Goal: Task Accomplishment & Management: Manage account settings

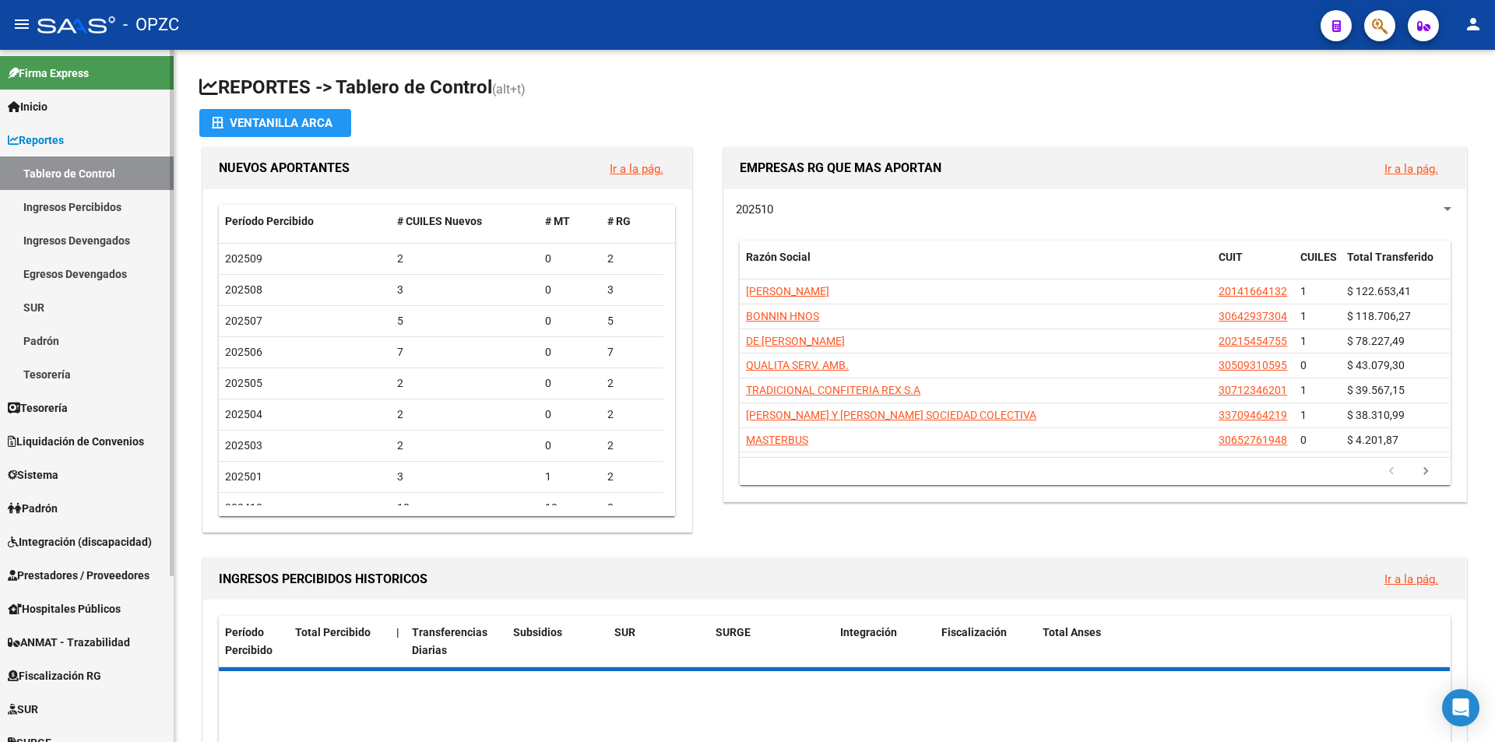
click at [75, 339] on link "Padrón" at bounding box center [87, 340] width 174 height 33
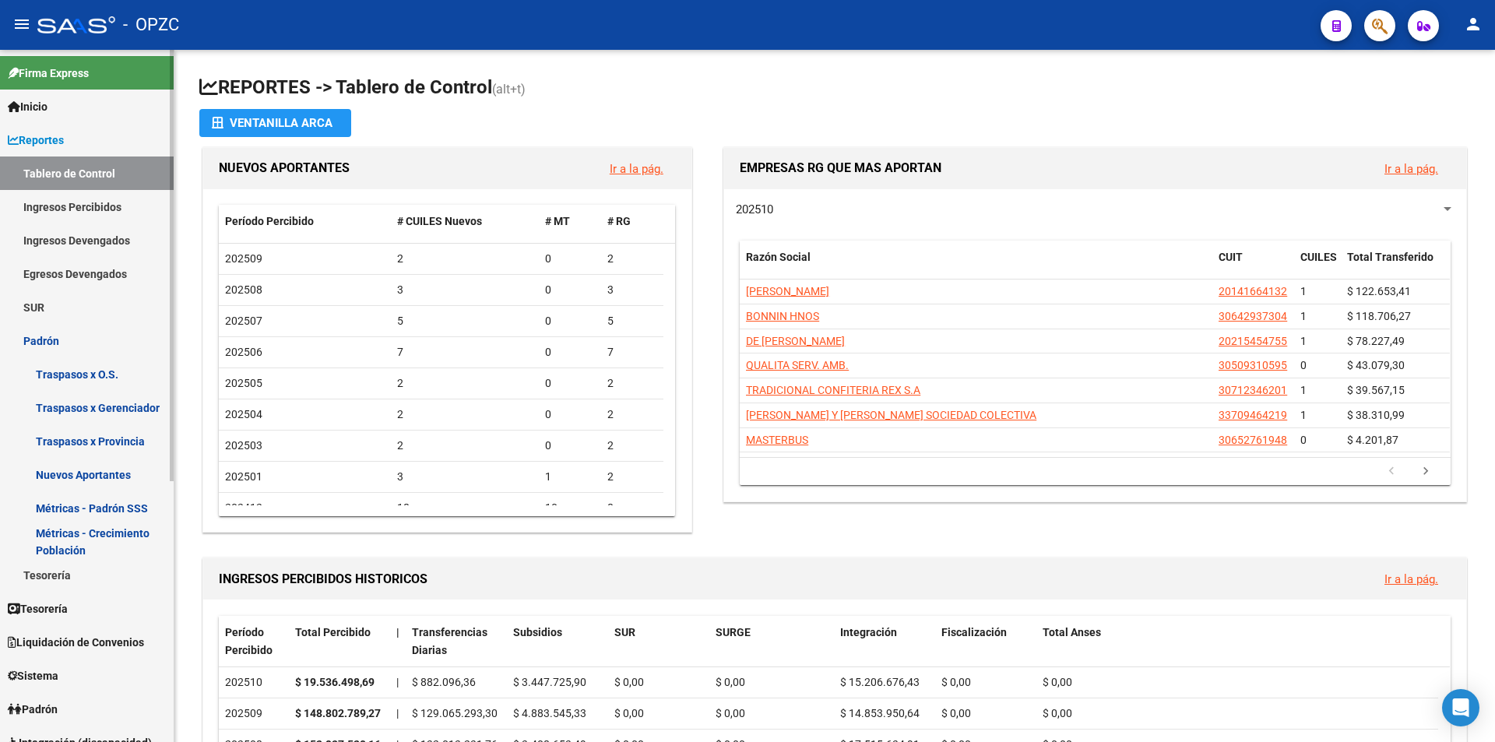
click at [72, 336] on link "Padrón" at bounding box center [87, 340] width 174 height 33
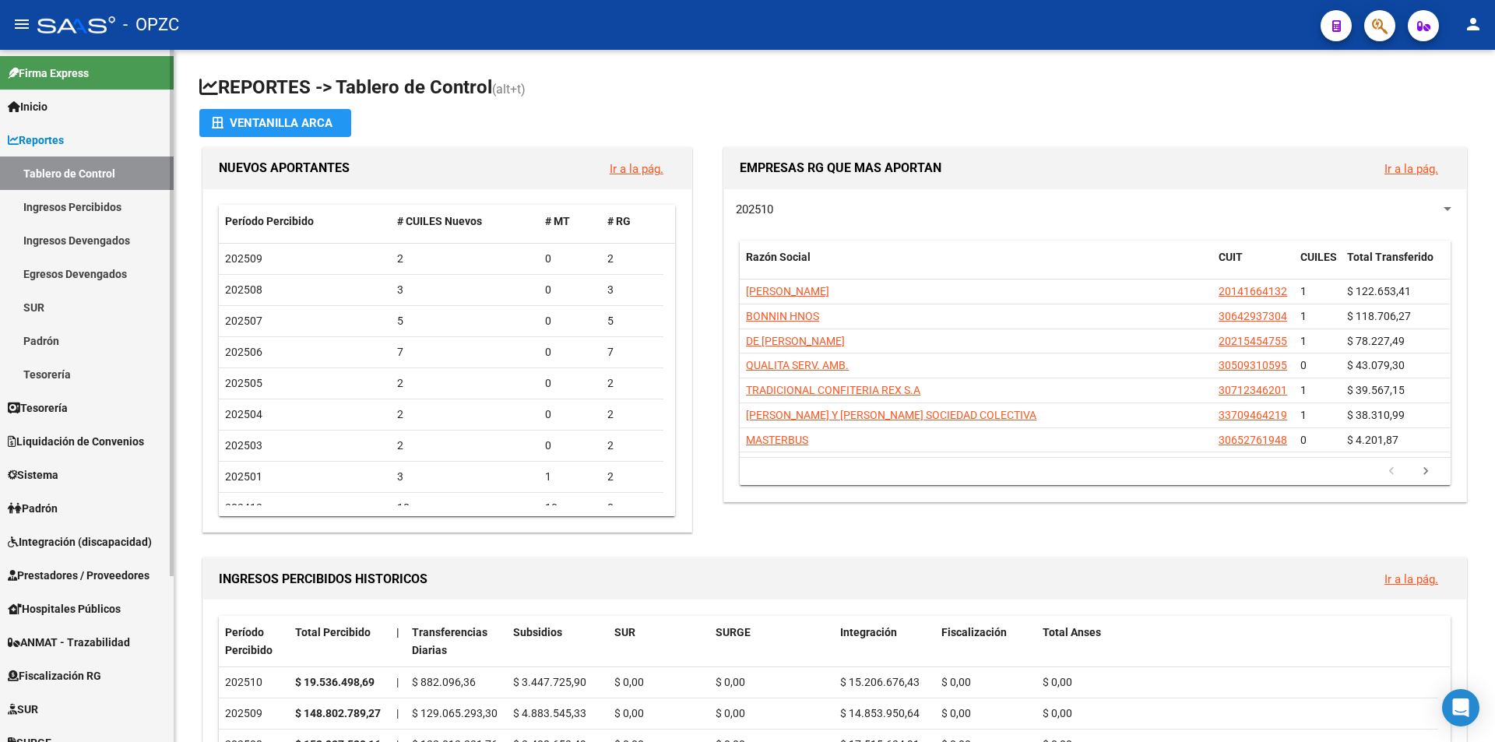
click at [76, 508] on link "Padrón" at bounding box center [87, 507] width 174 height 33
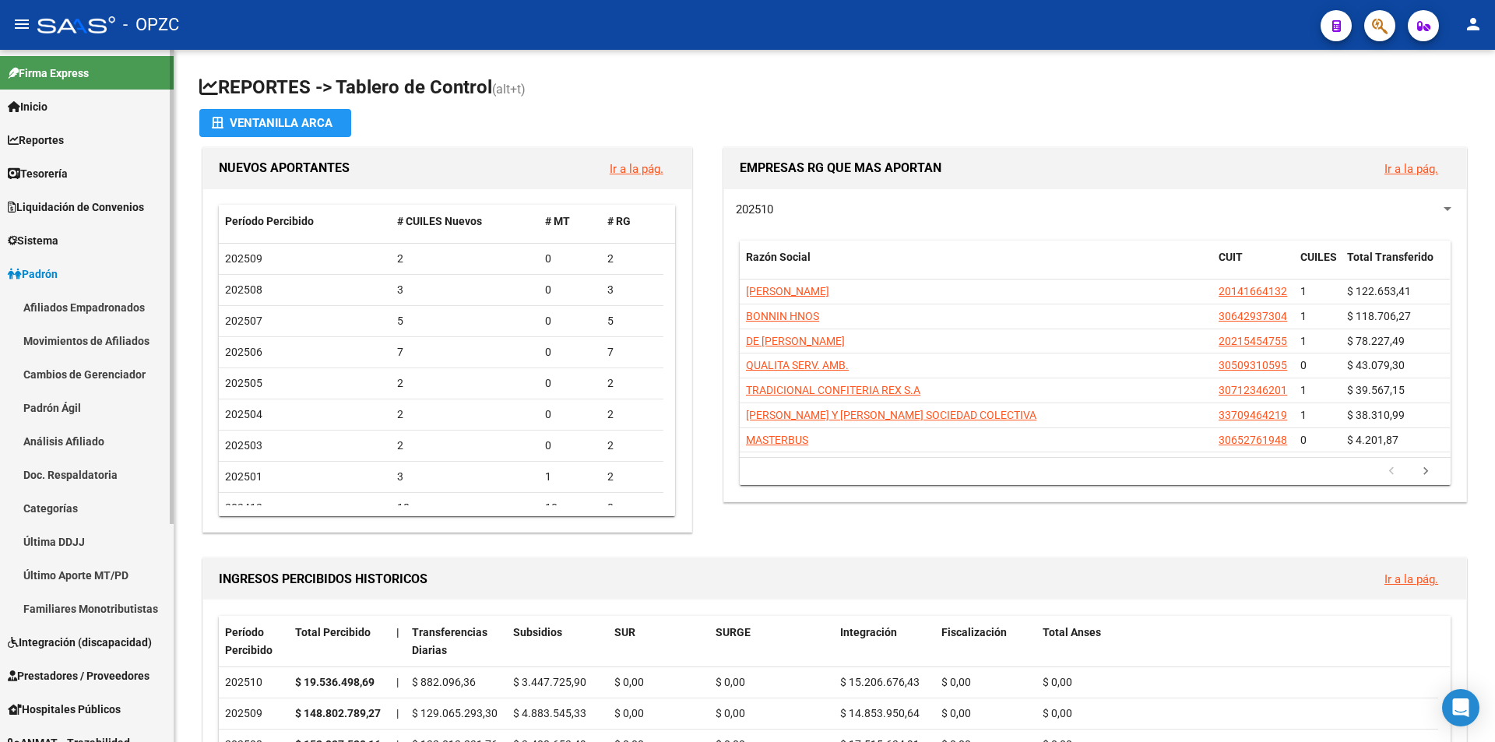
click at [89, 303] on link "Afiliados Empadronados" at bounding box center [87, 306] width 174 height 33
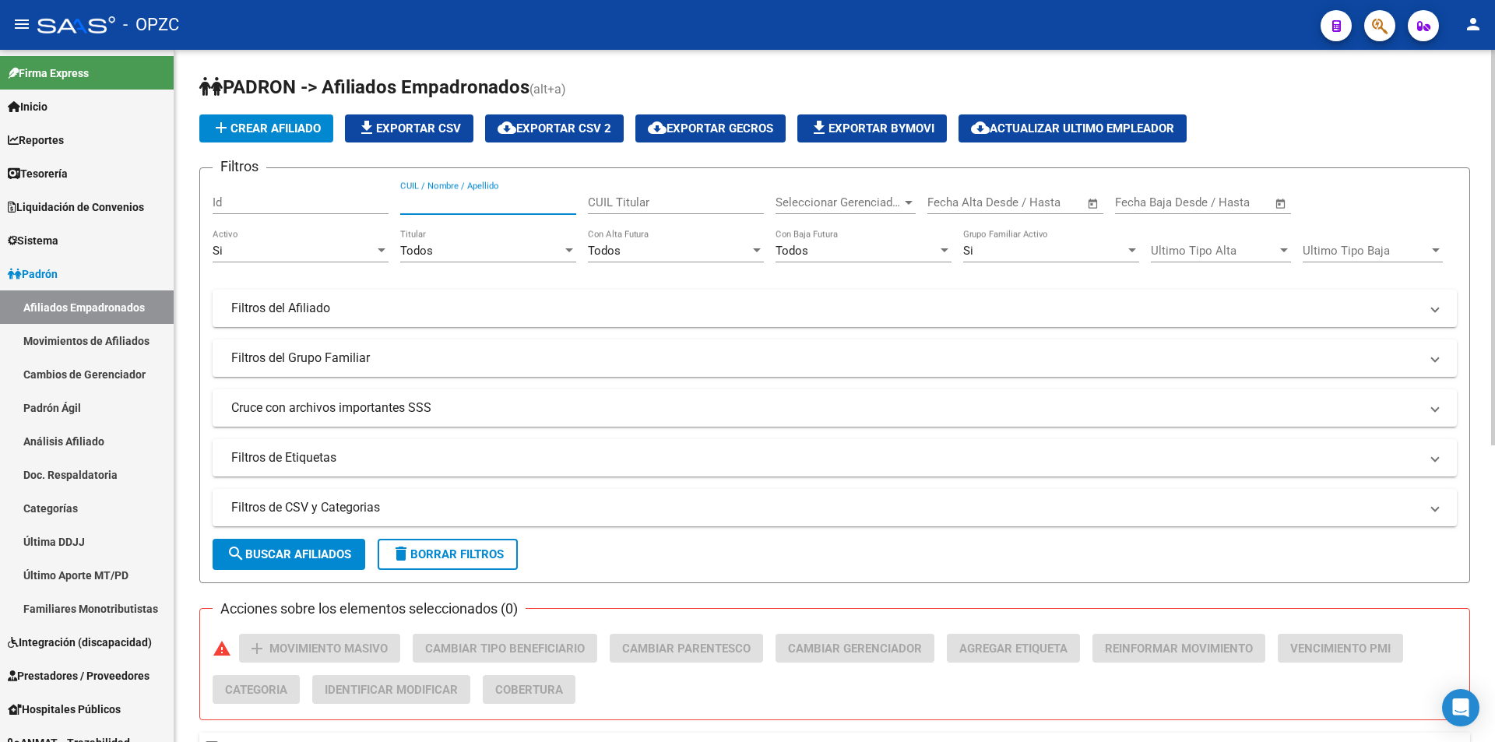
click at [462, 202] on input "CUIL / Nombre / Apellido" at bounding box center [488, 202] width 176 height 14
click at [321, 551] on span "search Buscar Afiliados" at bounding box center [289, 554] width 125 height 14
click at [482, 252] on div "Todos" at bounding box center [481, 251] width 162 height 14
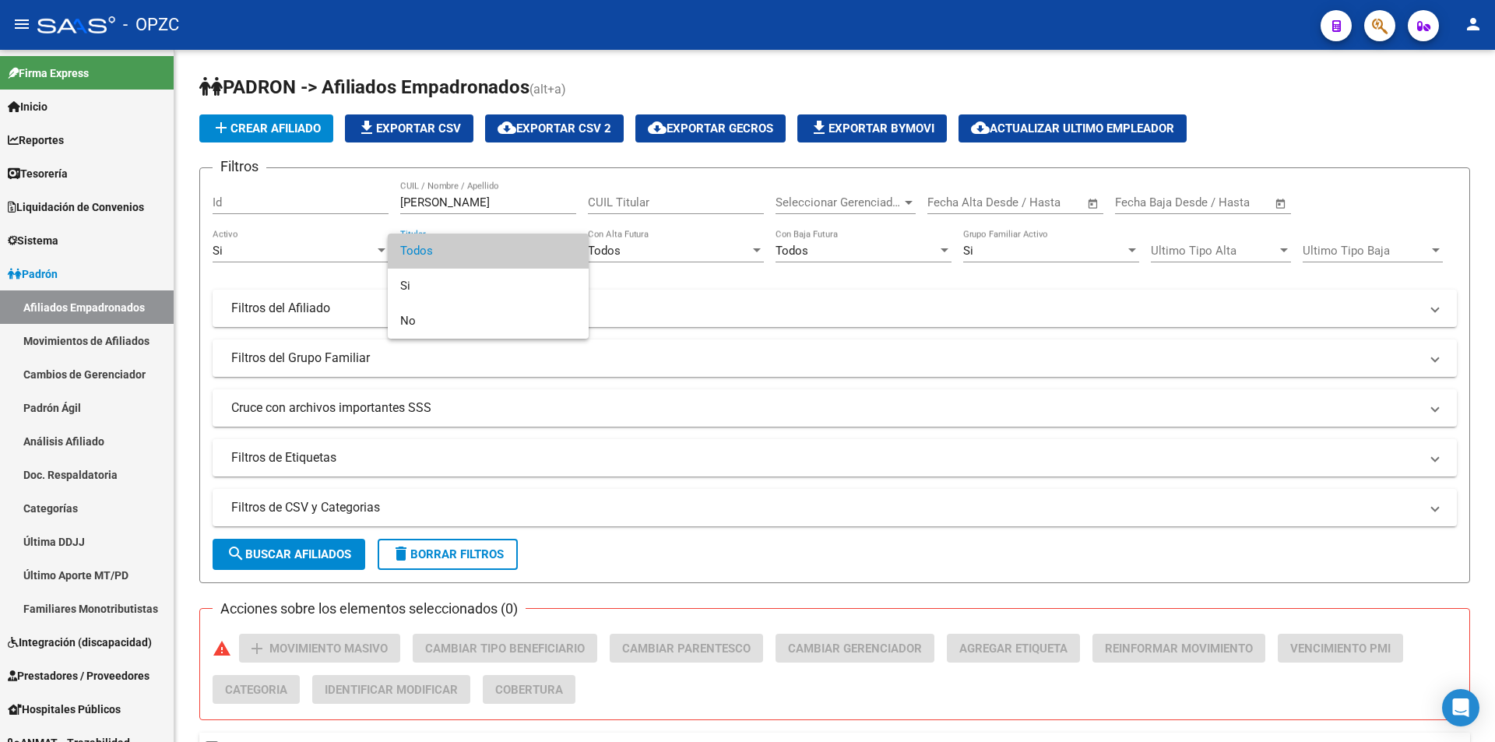
click at [325, 280] on div at bounding box center [747, 371] width 1495 height 742
click at [378, 251] on div at bounding box center [382, 250] width 8 height 4
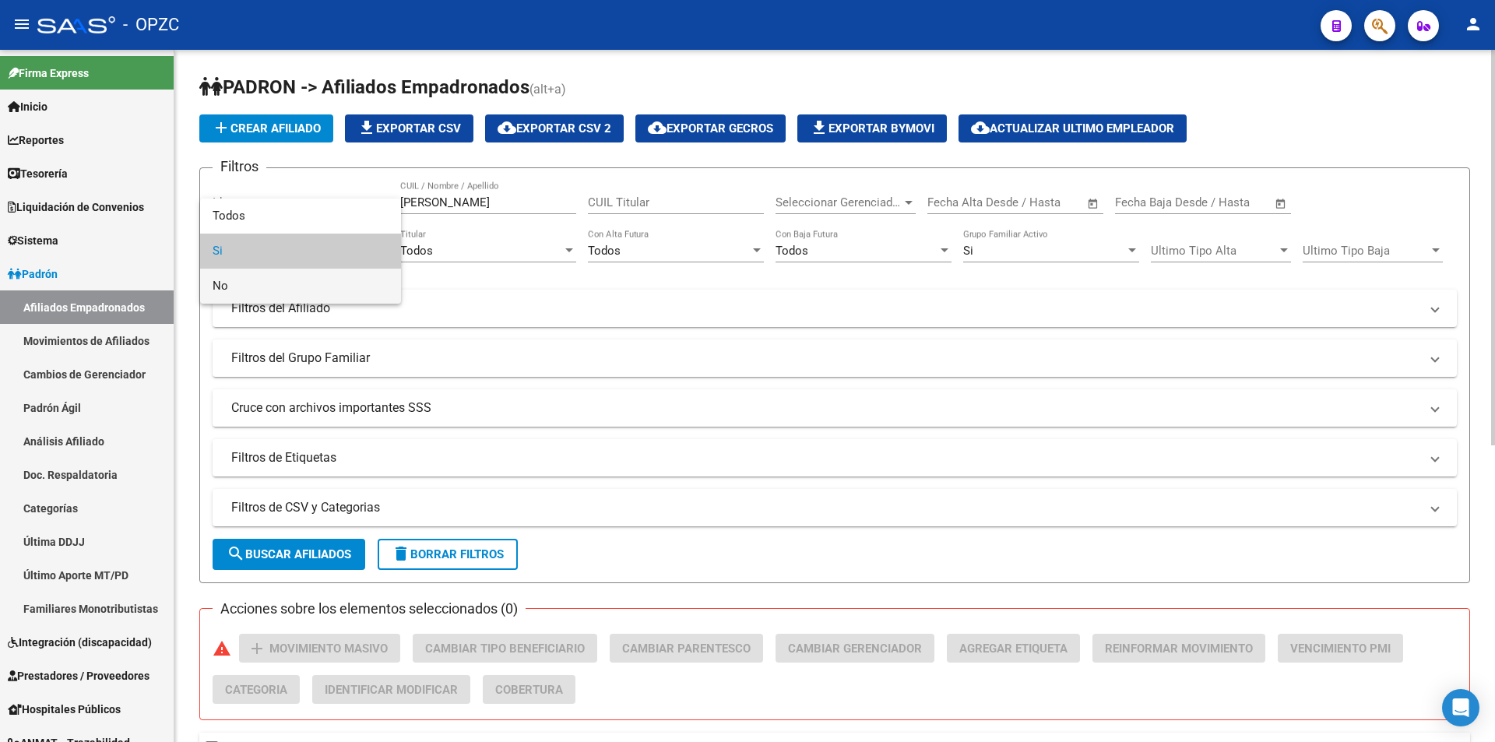
click at [365, 285] on span "No" at bounding box center [301, 286] width 176 height 35
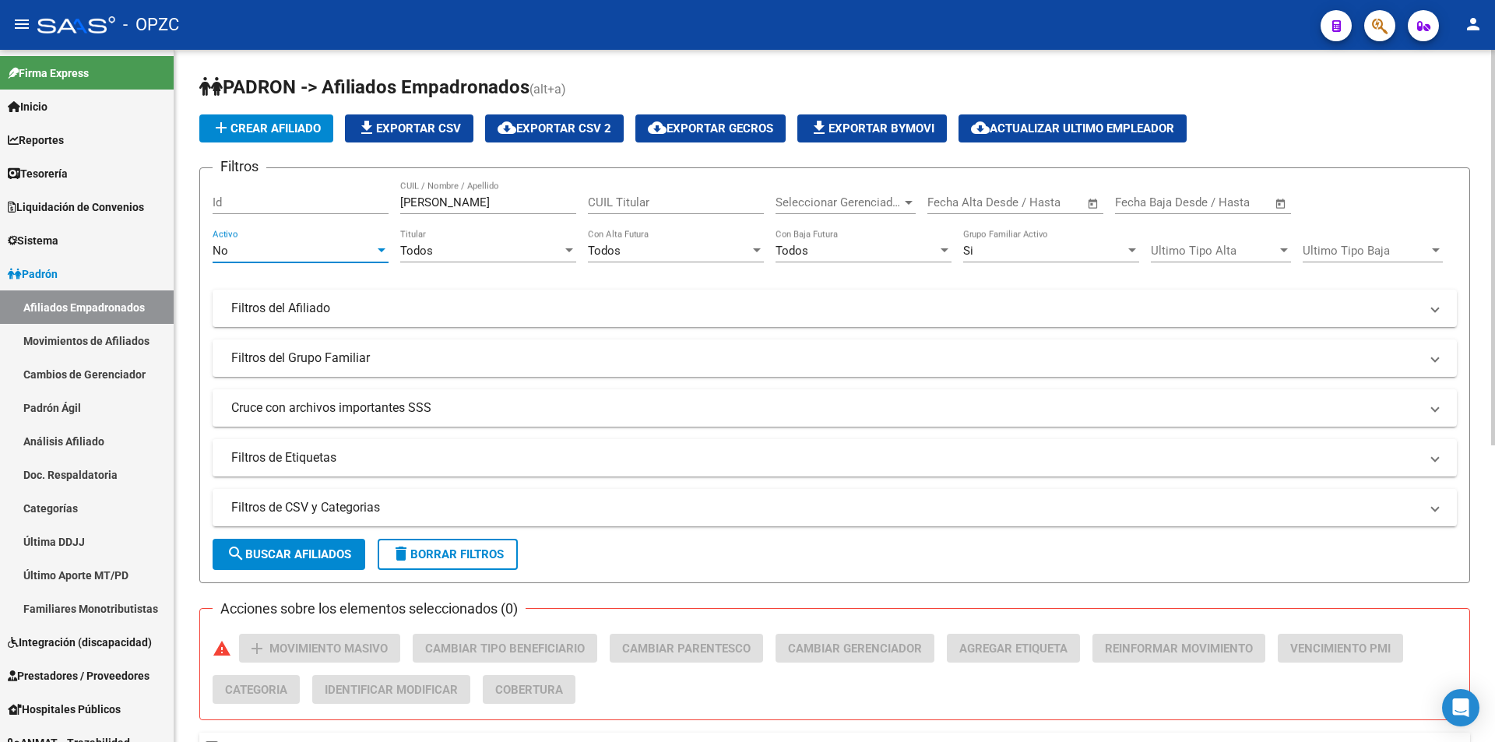
click at [311, 555] on span "search Buscar Afiliados" at bounding box center [289, 554] width 125 height 14
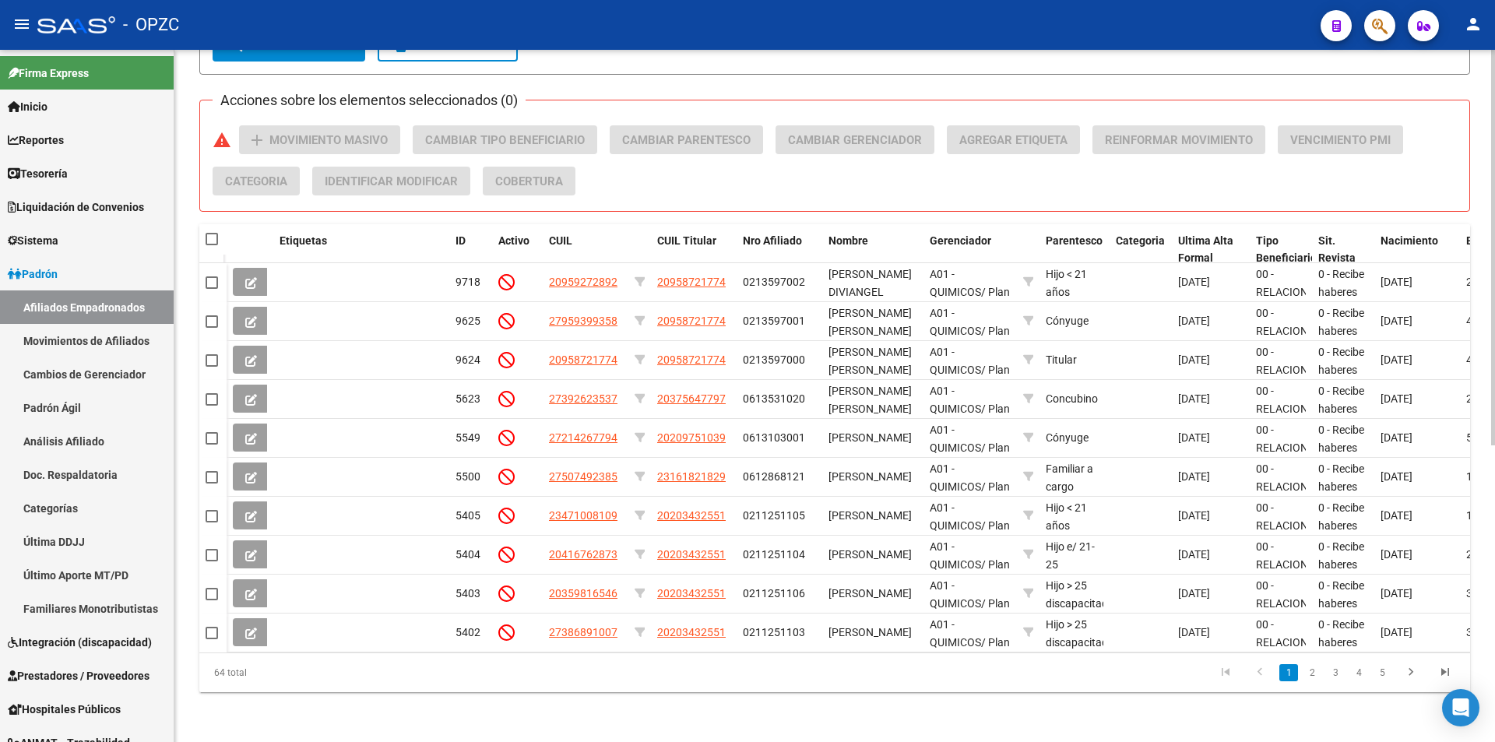
scroll to position [520, 0]
click at [1310, 670] on link "2" at bounding box center [1311, 672] width 19 height 17
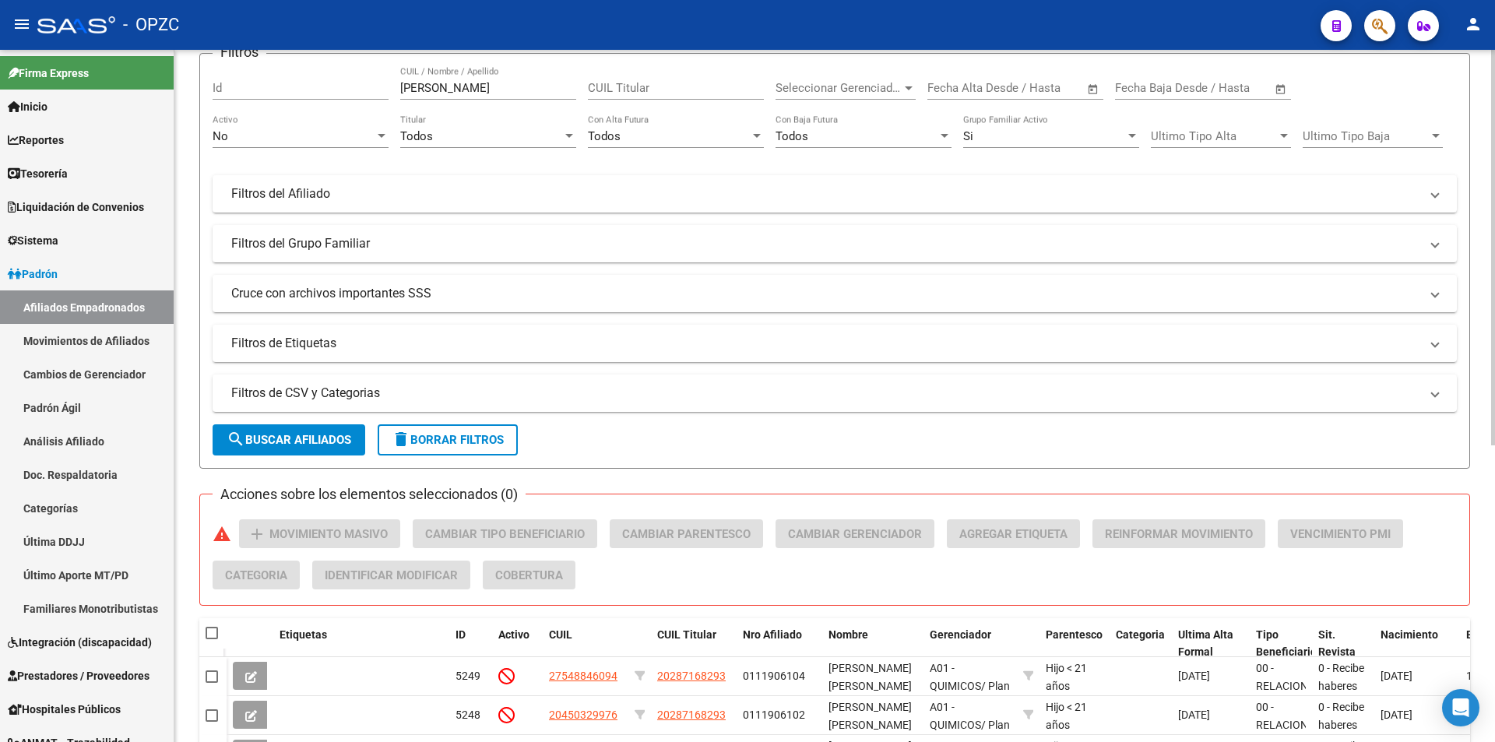
scroll to position [0, 0]
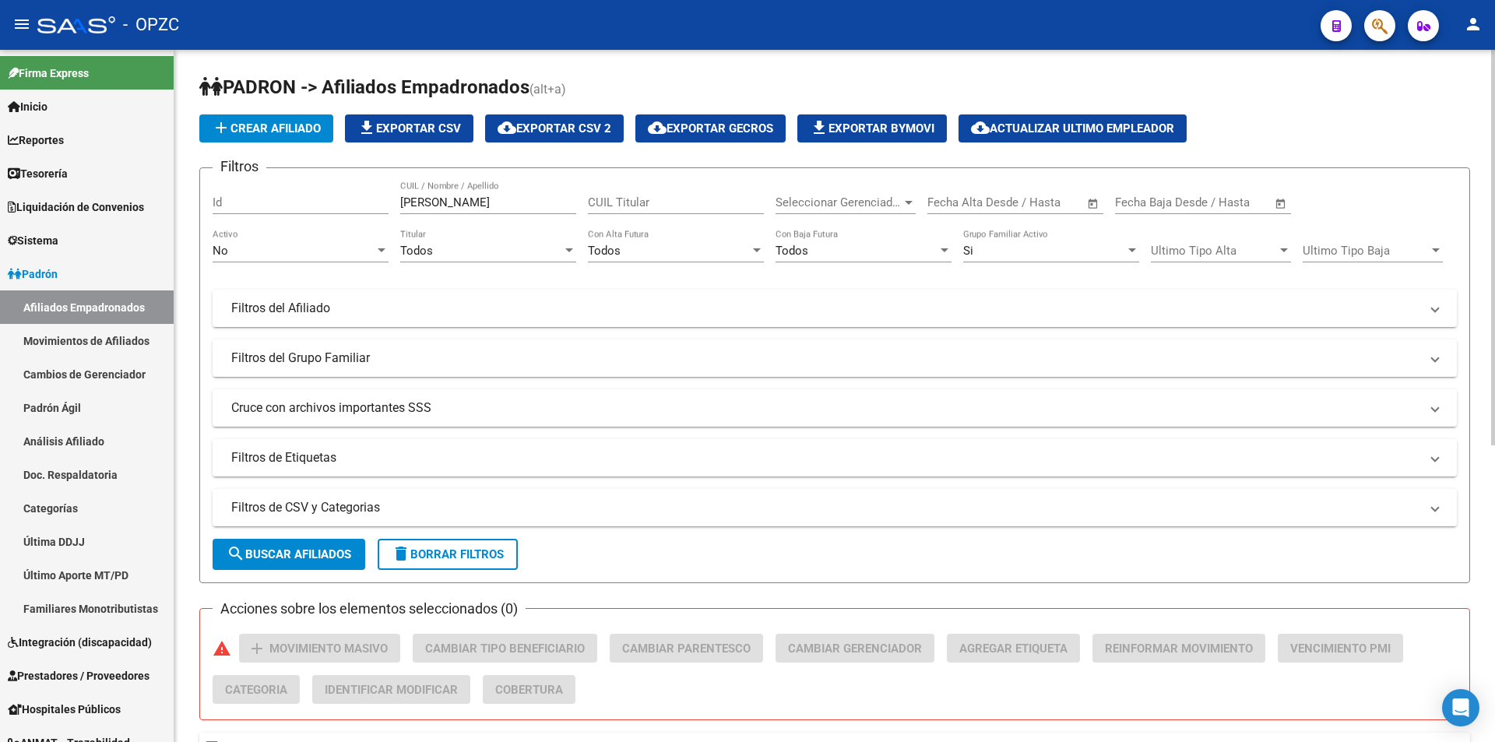
click at [498, 206] on input "[PERSON_NAME]" at bounding box center [488, 202] width 176 height 14
click at [464, 207] on input "RODRIGUEZAGUSTIN" at bounding box center [488, 202] width 176 height 14
drag, startPoint x: 342, startPoint y: 546, endPoint x: 346, endPoint y: 539, distance: 8.0
click at [342, 545] on button "search Buscar Afiliados" at bounding box center [289, 554] width 153 height 31
click at [539, 205] on input "[PERSON_NAME]" at bounding box center [488, 202] width 176 height 14
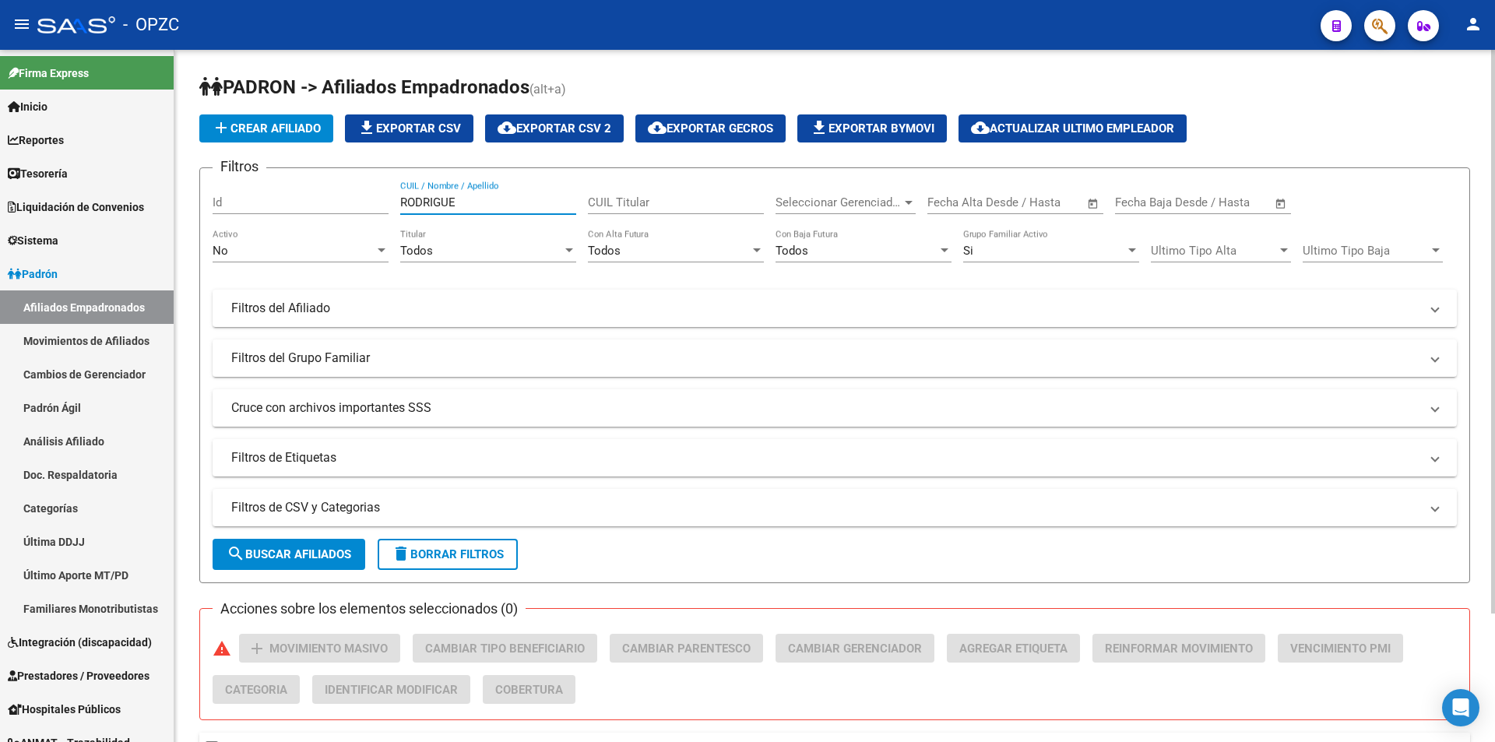
type input "[PERSON_NAME]"
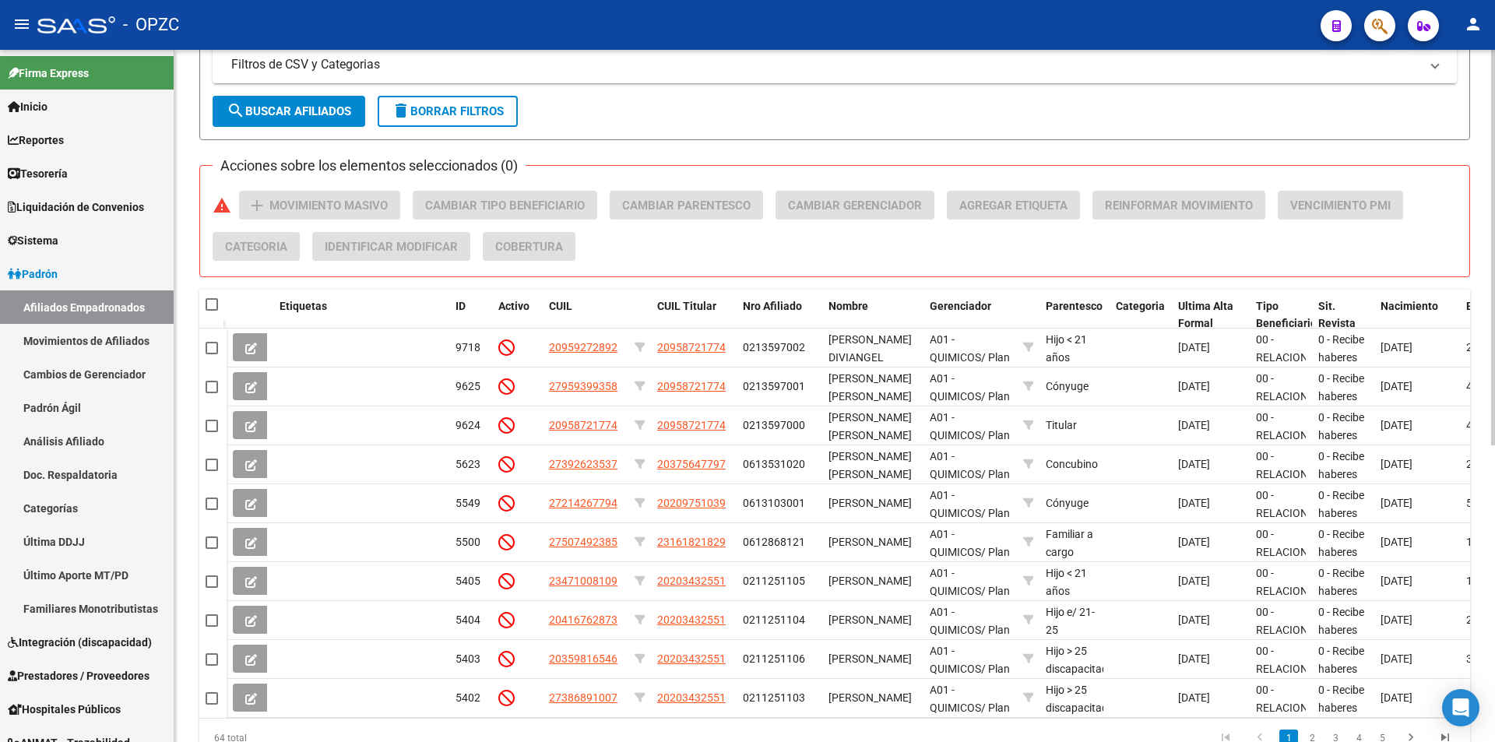
scroll to position [467, 0]
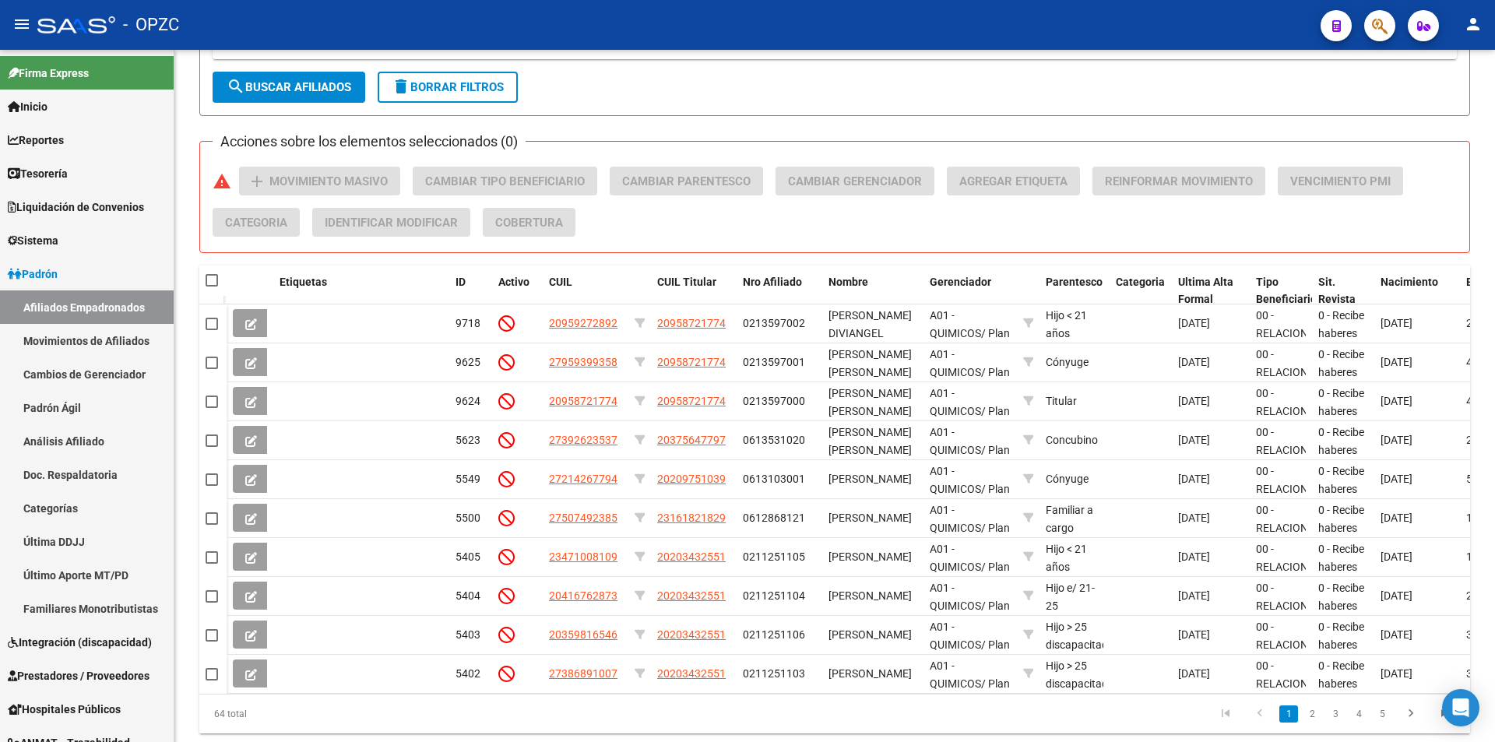
click at [249, 553] on icon at bounding box center [251, 558] width 12 height 12
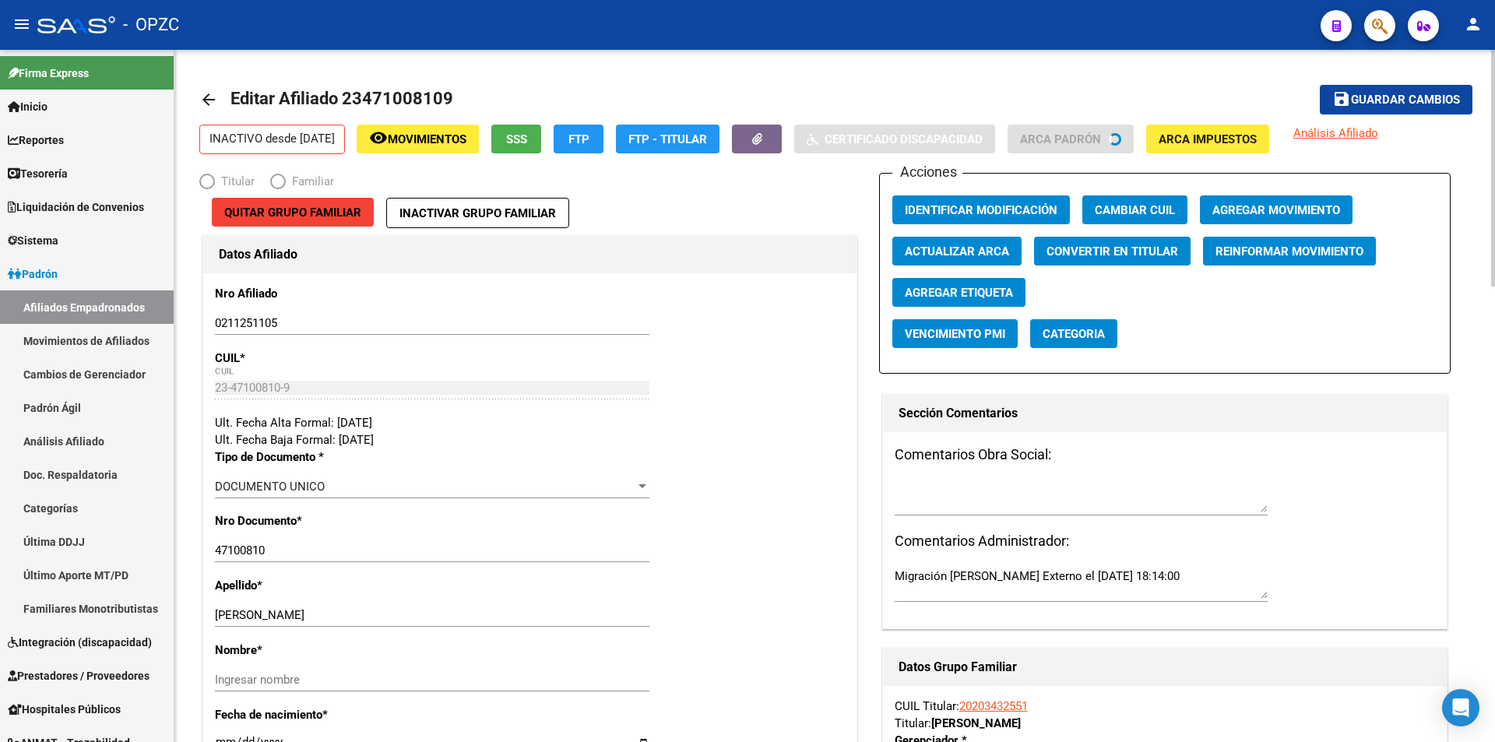
radio input "true"
type input "30-65276194-8"
click at [213, 93] on mat-icon "arrow_back" at bounding box center [208, 99] width 19 height 19
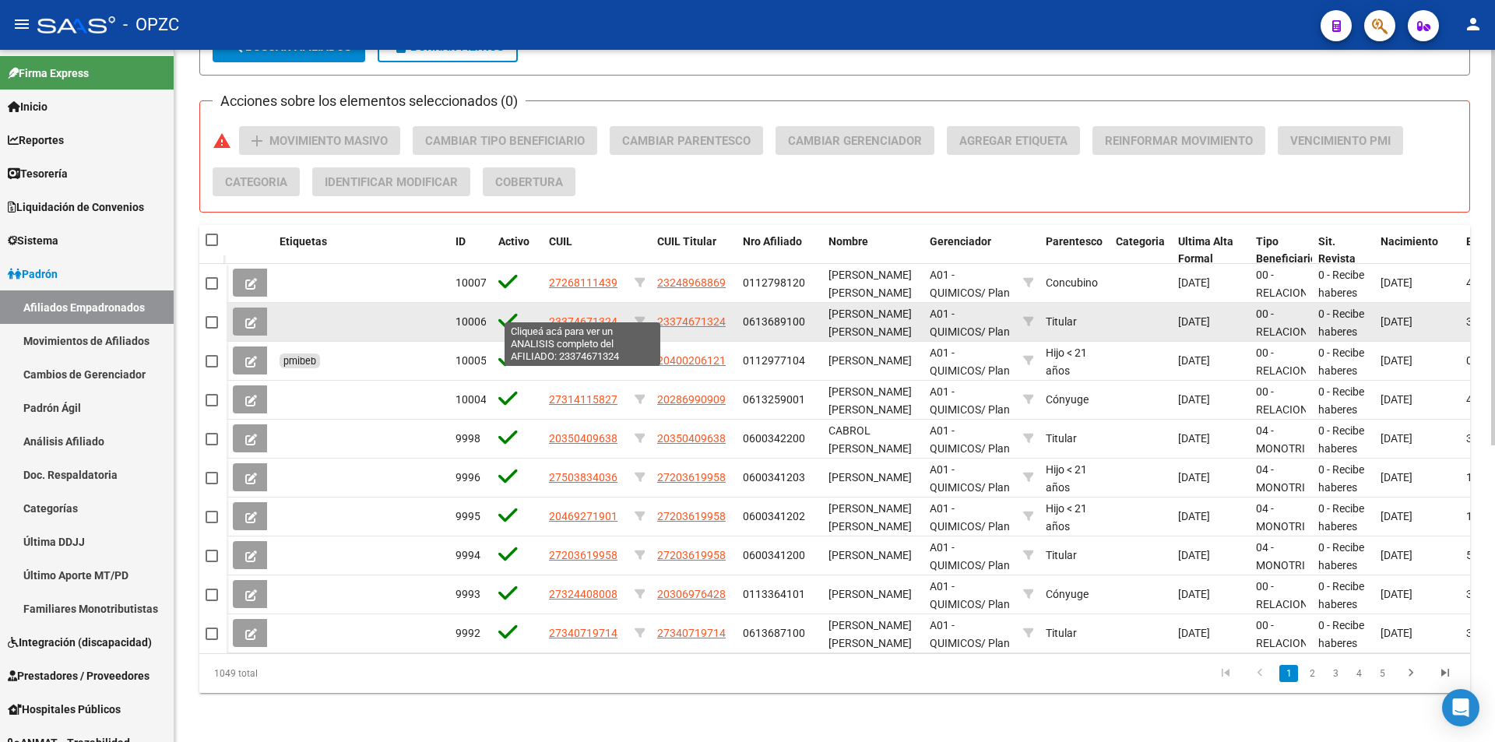
scroll to position [520, 0]
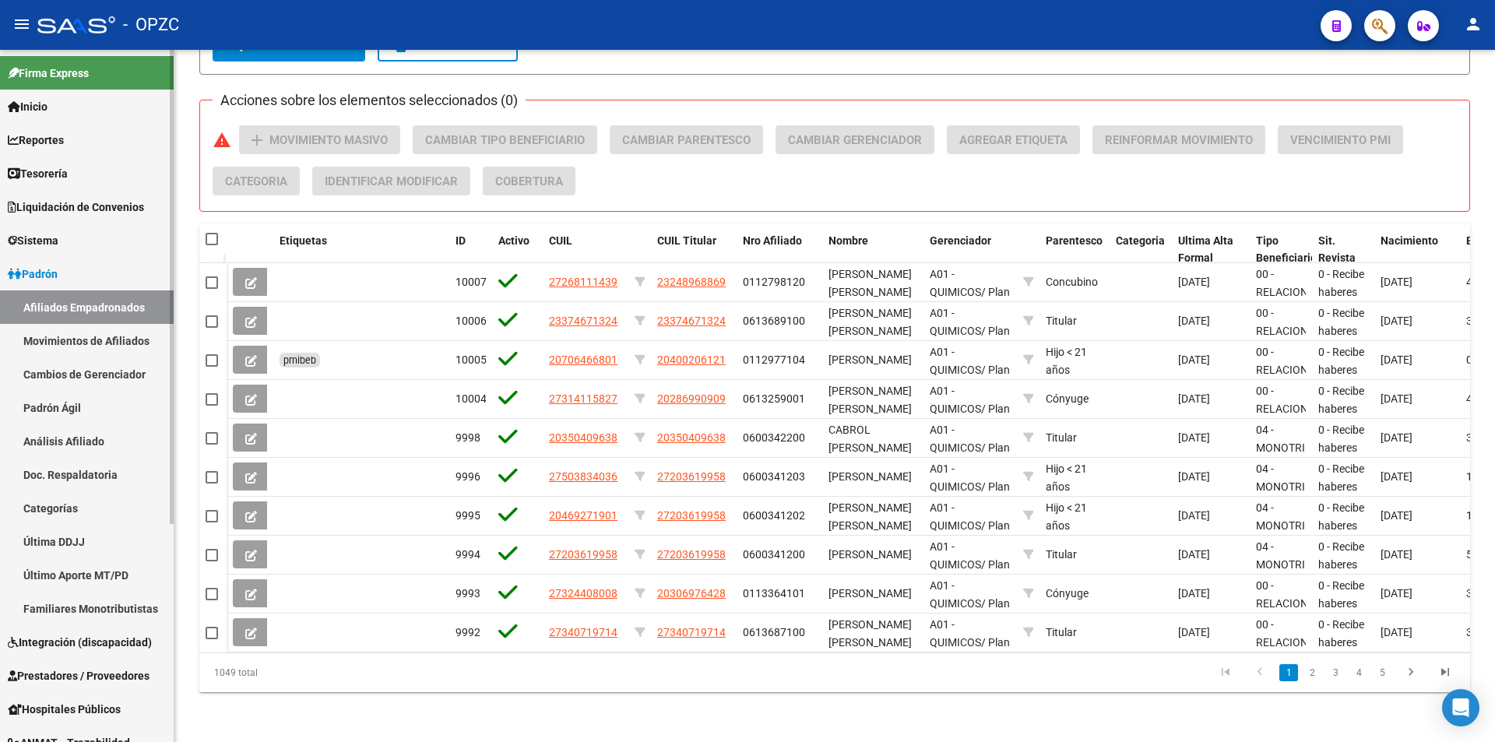
click at [86, 293] on link "Afiliados Empadronados" at bounding box center [87, 306] width 174 height 33
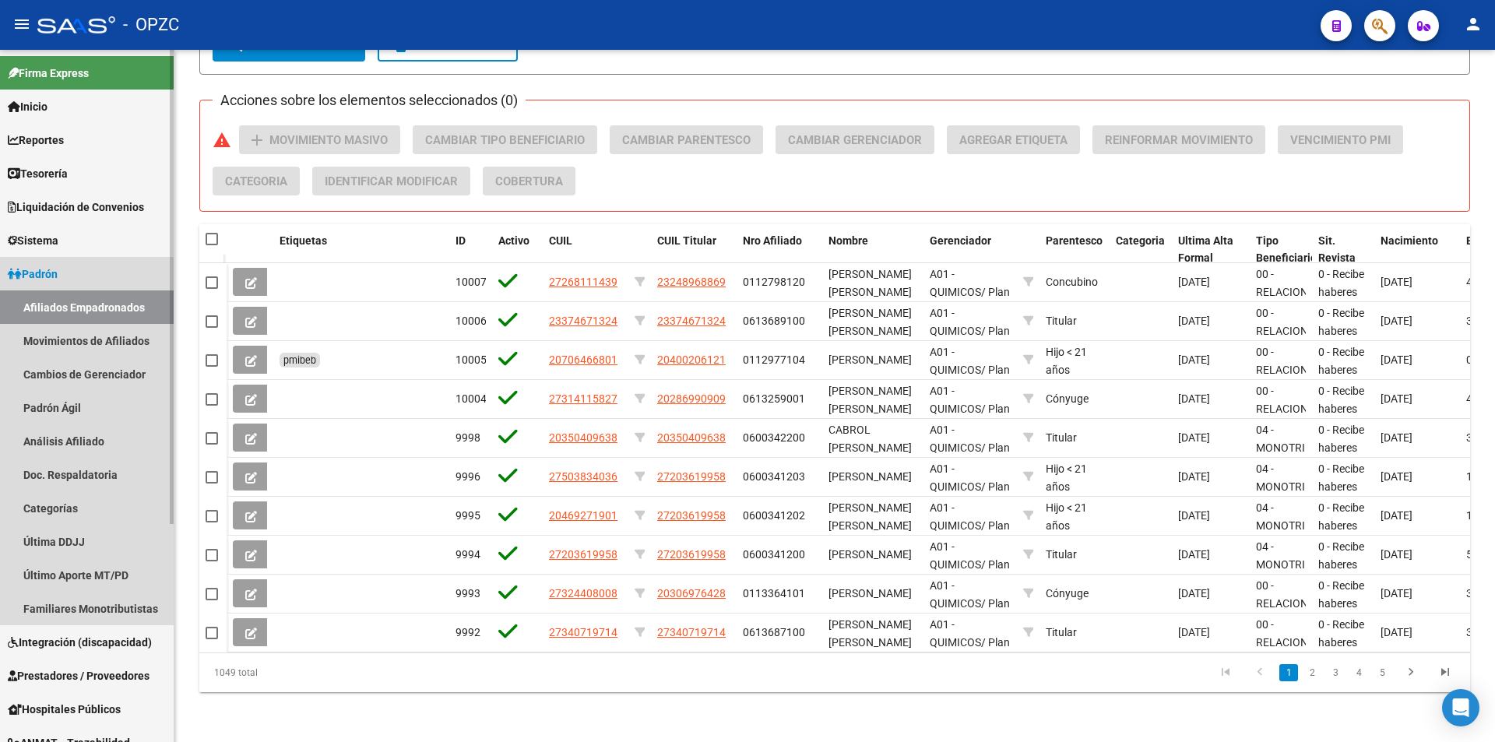
click at [58, 277] on span "Padrón" at bounding box center [33, 273] width 50 height 17
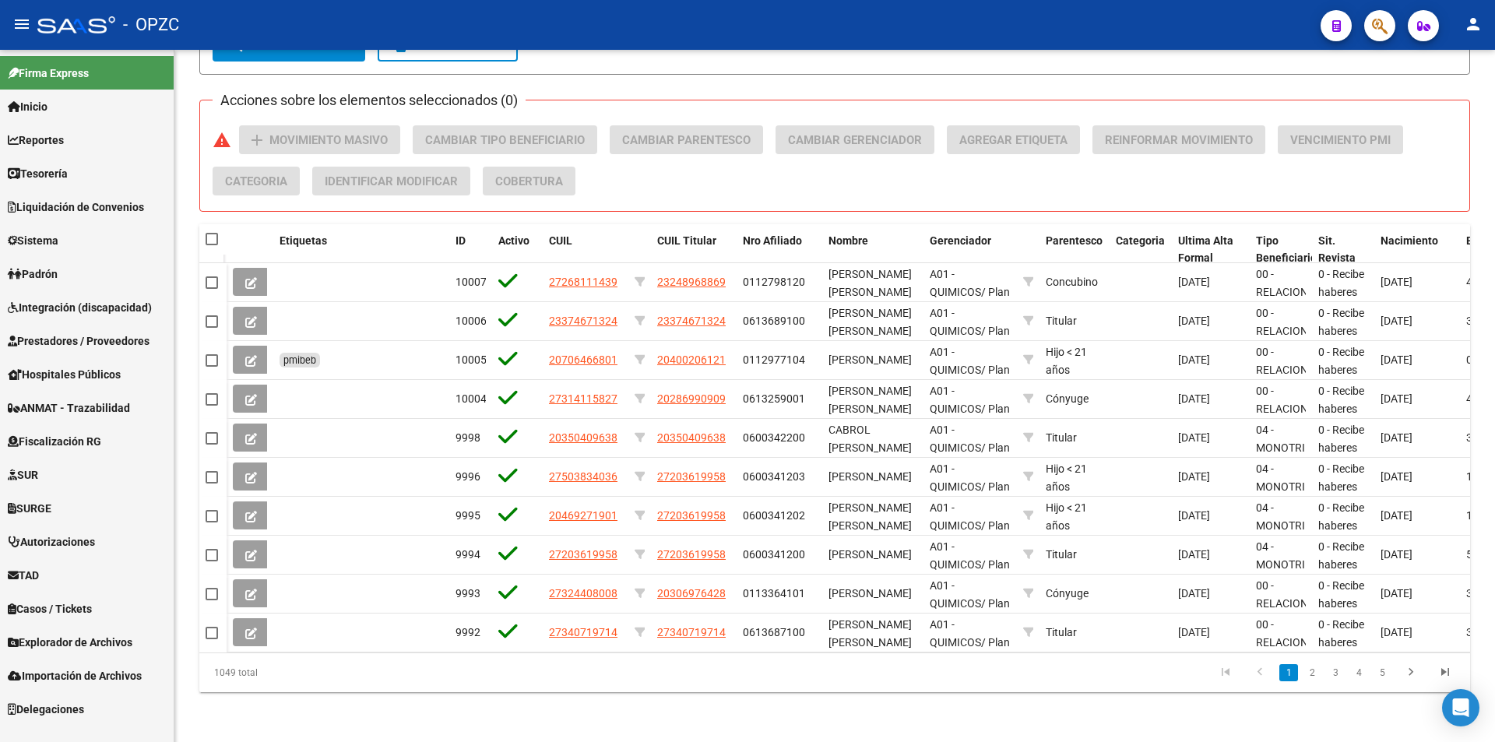
click at [94, 311] on span "Integración (discapacidad)" at bounding box center [80, 307] width 144 height 17
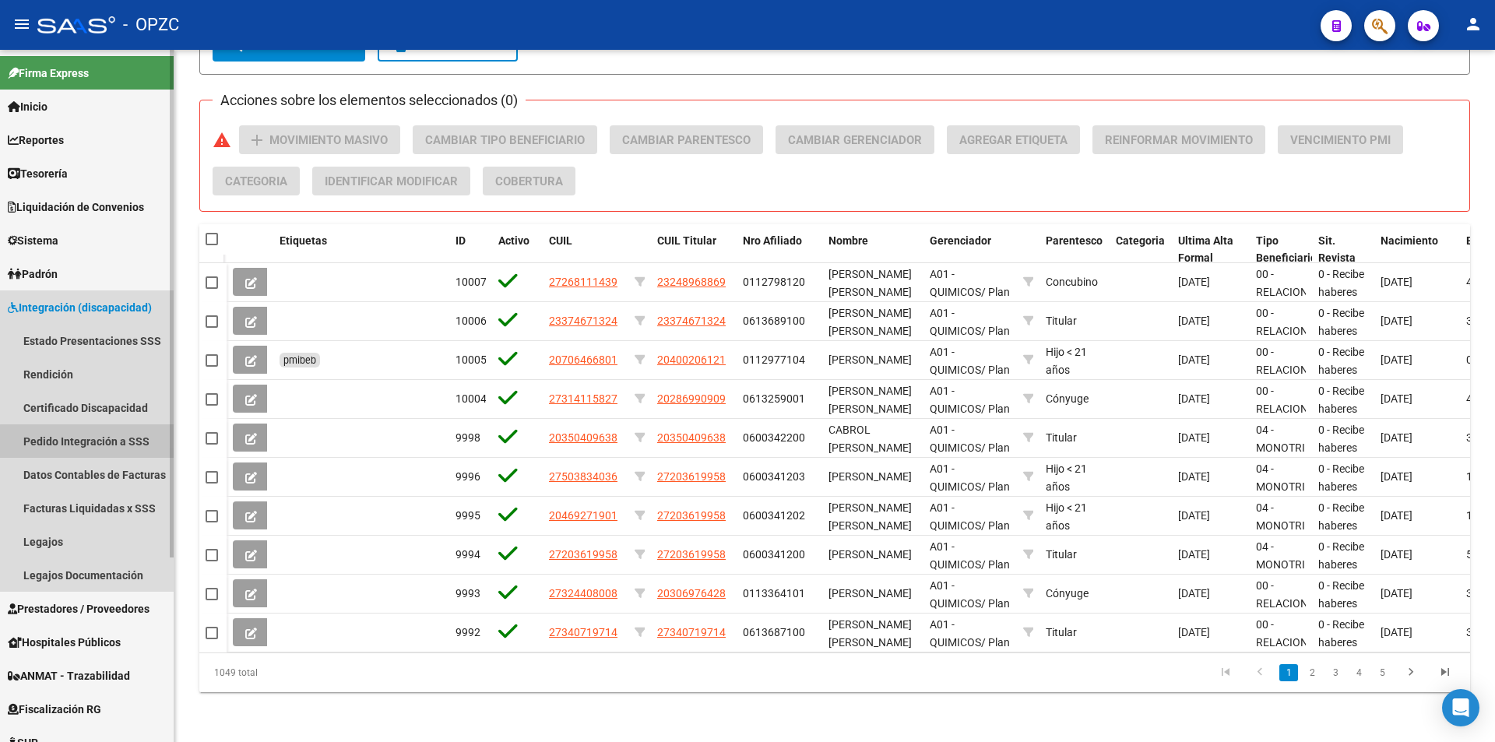
click at [104, 442] on link "Pedido Integración a SSS" at bounding box center [87, 440] width 174 height 33
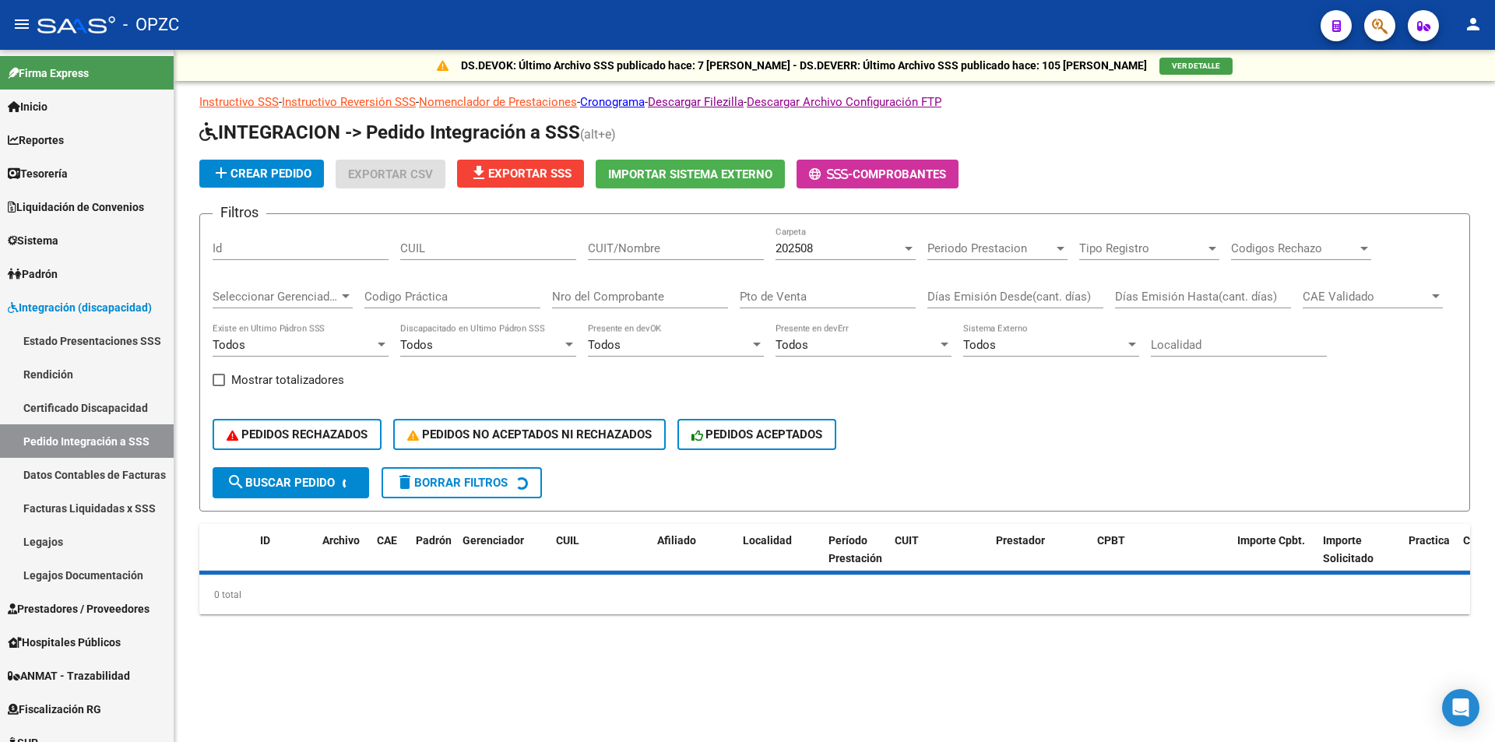
click at [694, 250] on input "CUIT/Nombre" at bounding box center [676, 248] width 176 height 14
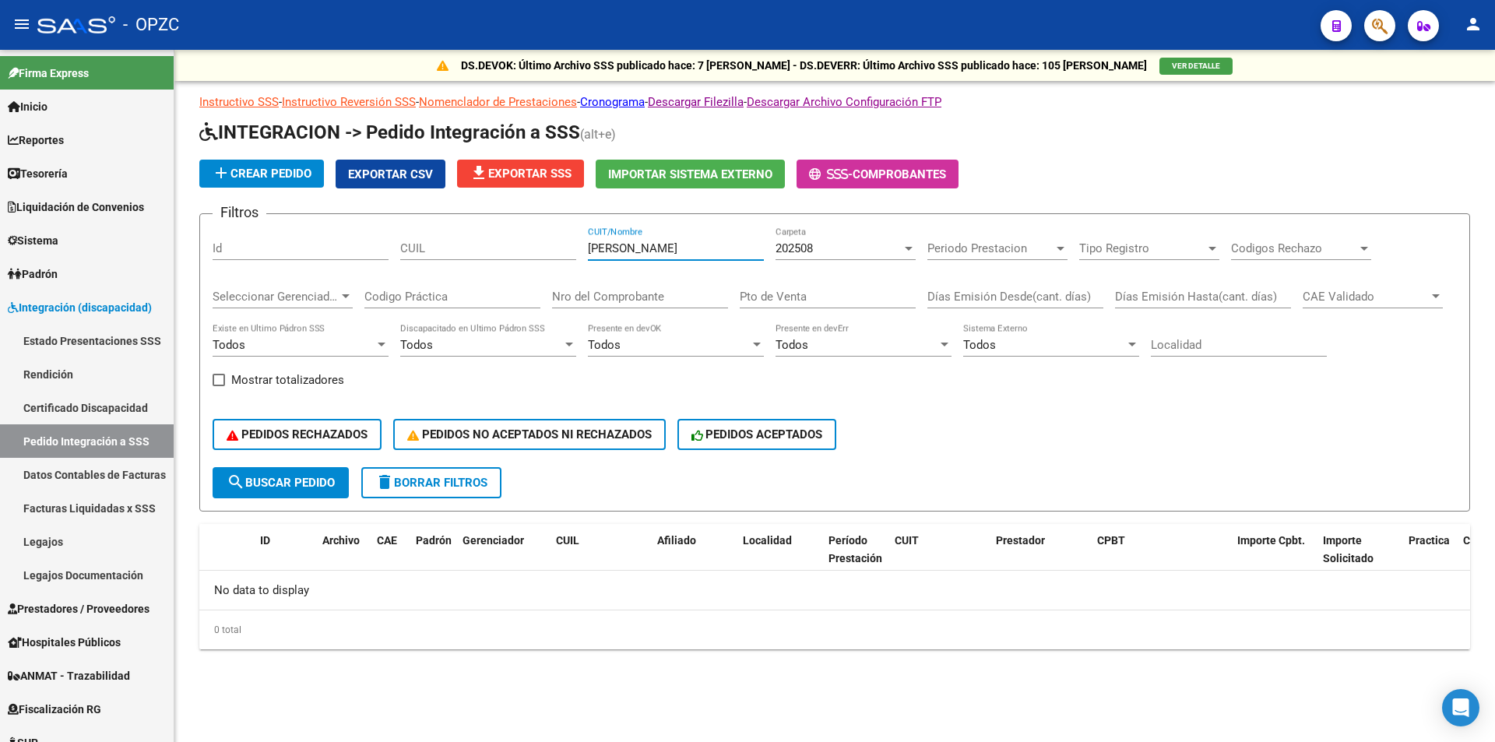
type input "[PERSON_NAME]"
click at [854, 242] on div "202508" at bounding box center [838, 248] width 126 height 14
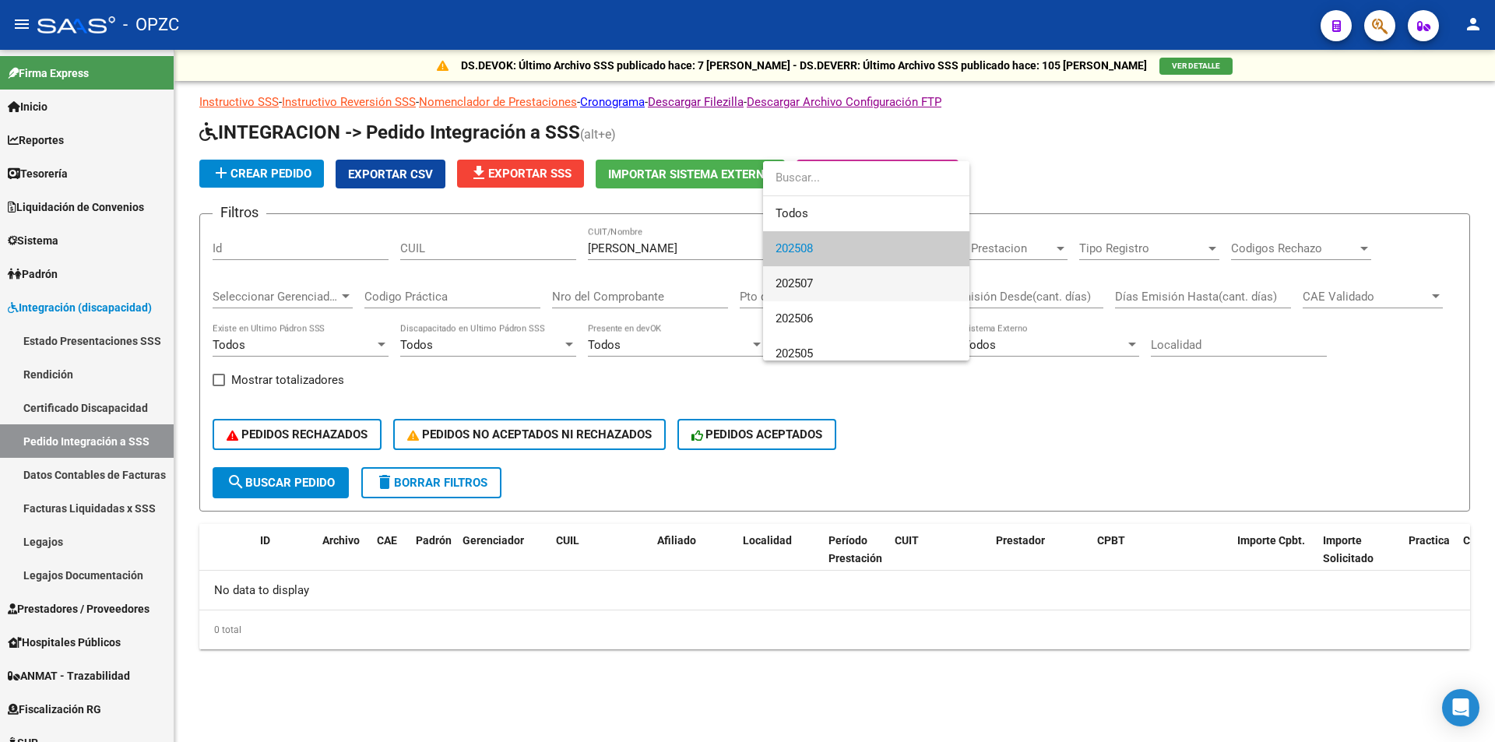
click at [833, 283] on span "202507" at bounding box center [865, 283] width 181 height 35
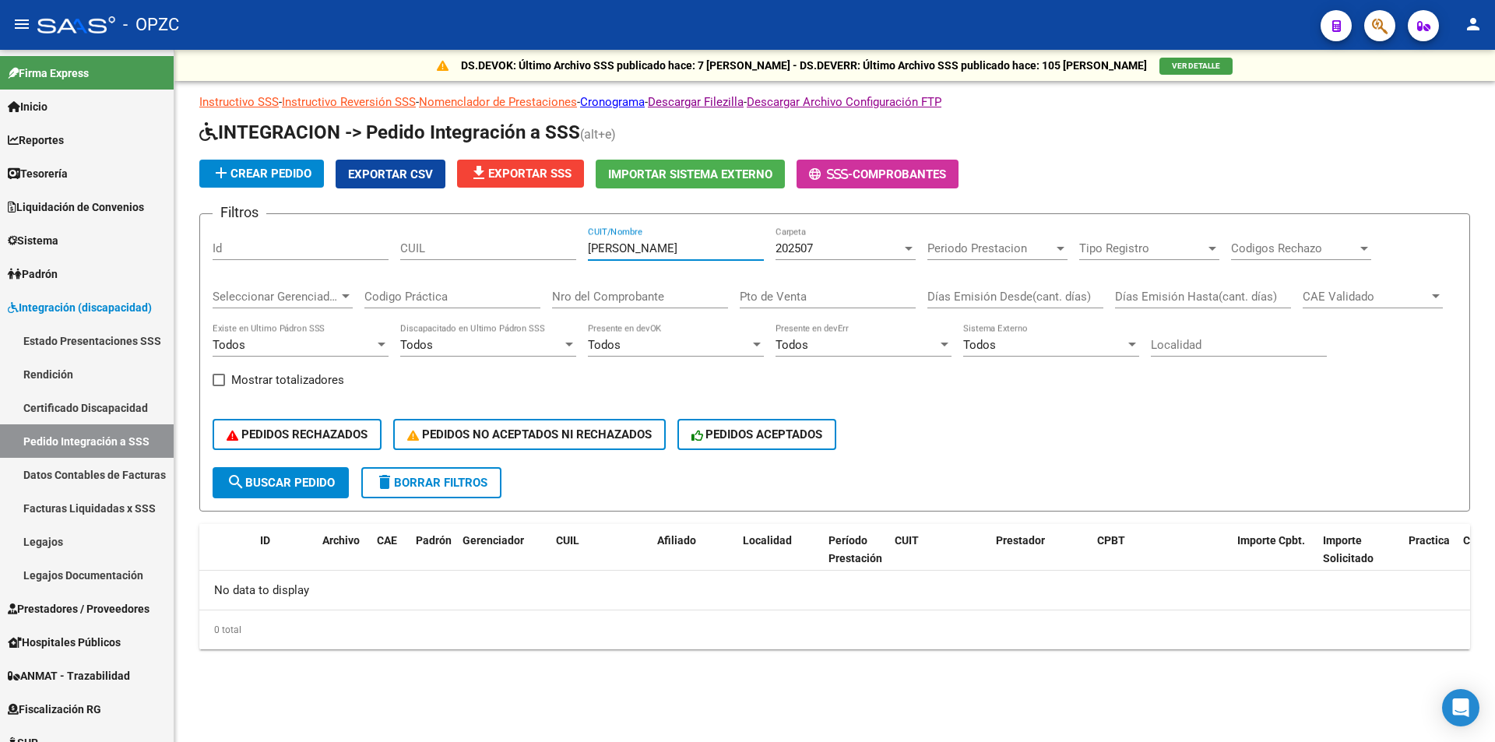
click at [674, 252] on input "[PERSON_NAME]" at bounding box center [676, 248] width 176 height 14
click at [894, 403] on div "PEDIDOS RECHAZADOS PEDIDOS NO ACEPTADOS NI RECHAZADOS PEDIDOS ACEPTADOS" at bounding box center [835, 434] width 1244 height 65
click at [255, 478] on span "search Buscar Pedido" at bounding box center [281, 483] width 108 height 14
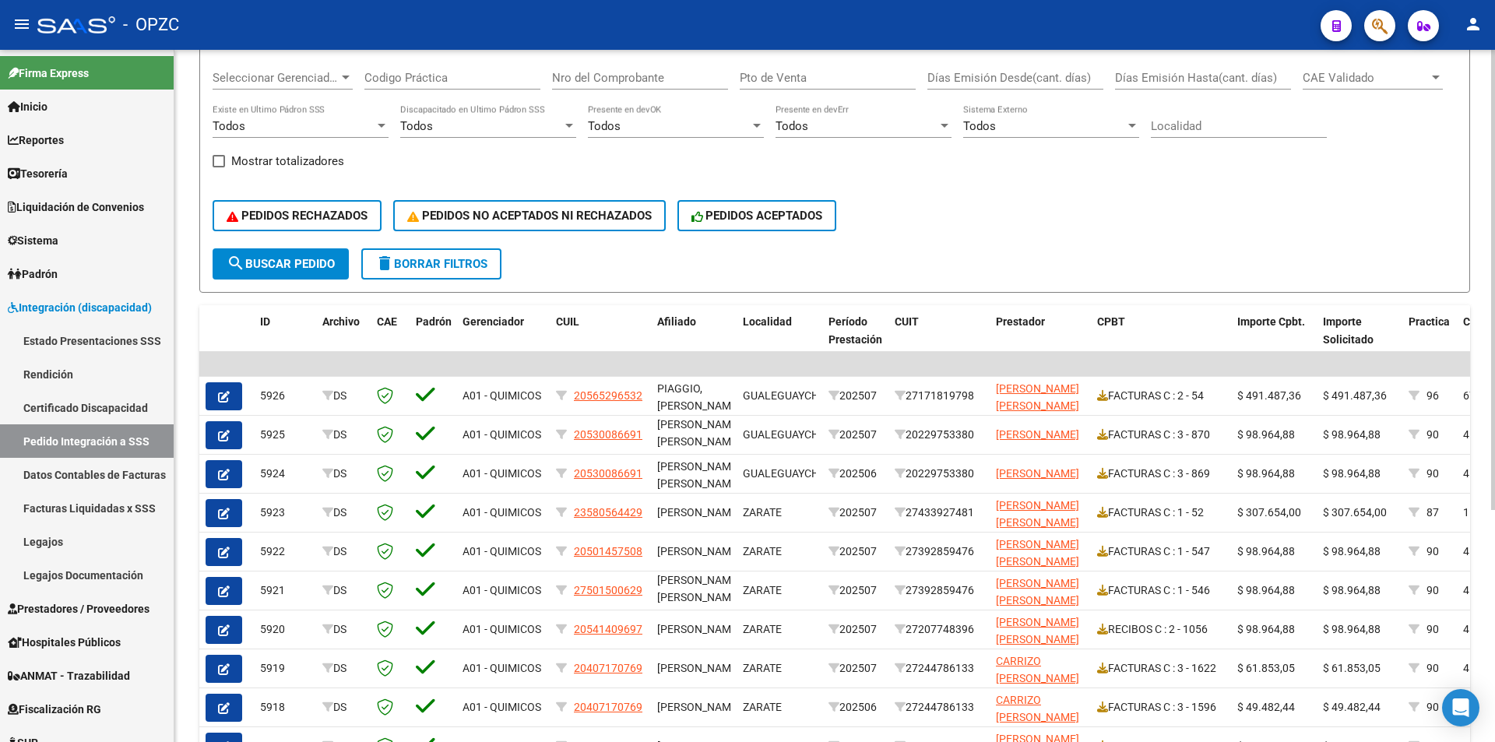
scroll to position [237, 0]
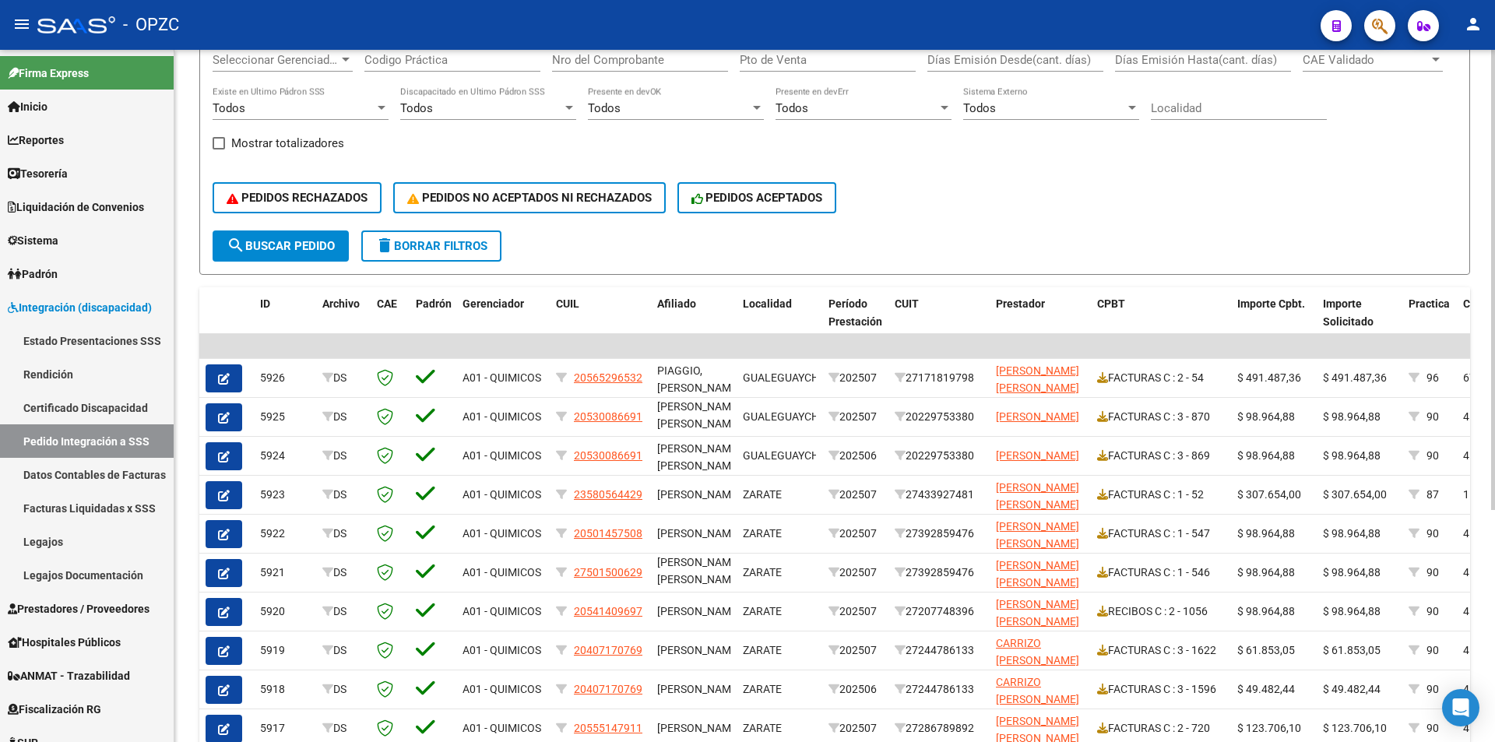
click at [1494, 448] on div at bounding box center [1493, 443] width 4 height 460
click at [76, 274] on link "Padrón" at bounding box center [87, 273] width 174 height 33
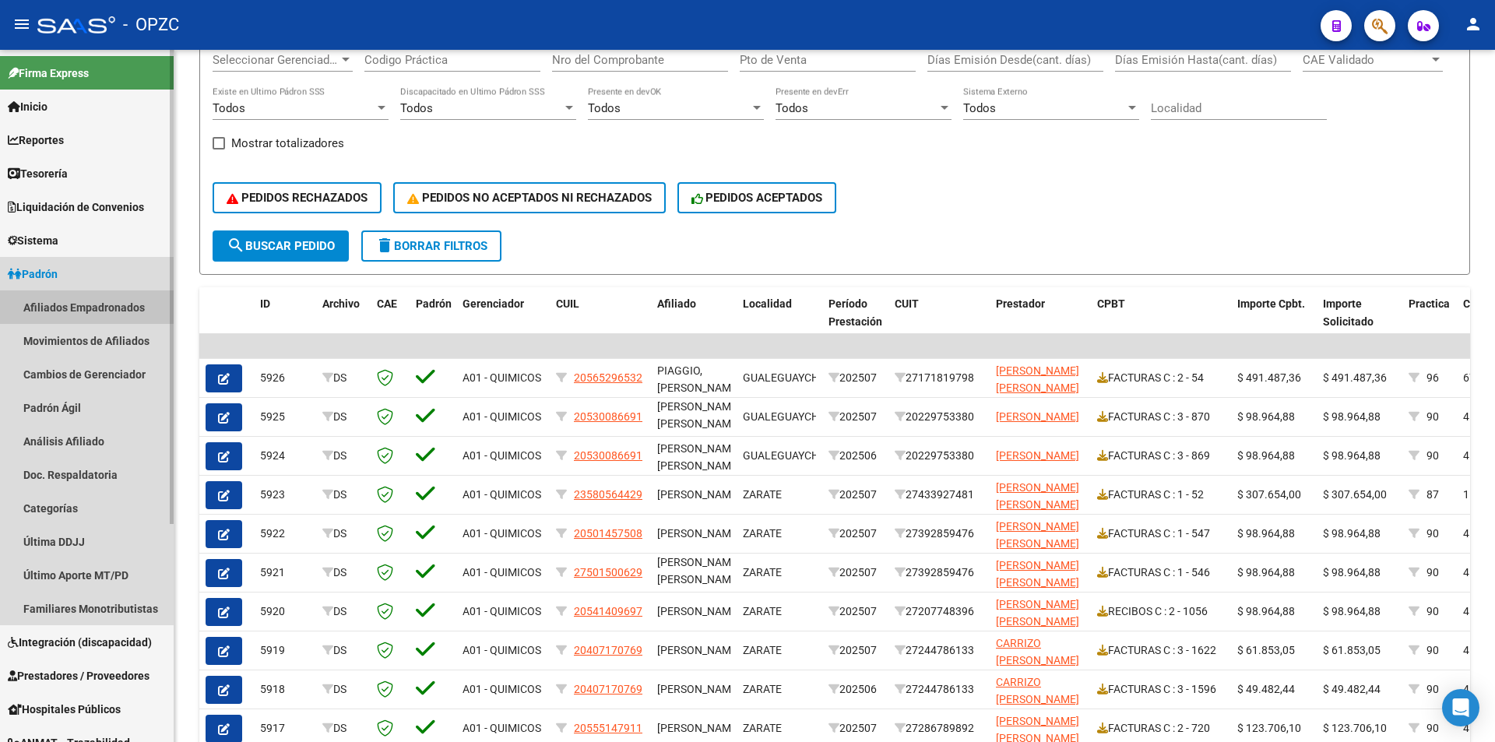
drag, startPoint x: 83, startPoint y: 300, endPoint x: 194, endPoint y: 272, distance: 113.8
click at [85, 302] on link "Afiliados Empadronados" at bounding box center [87, 306] width 174 height 33
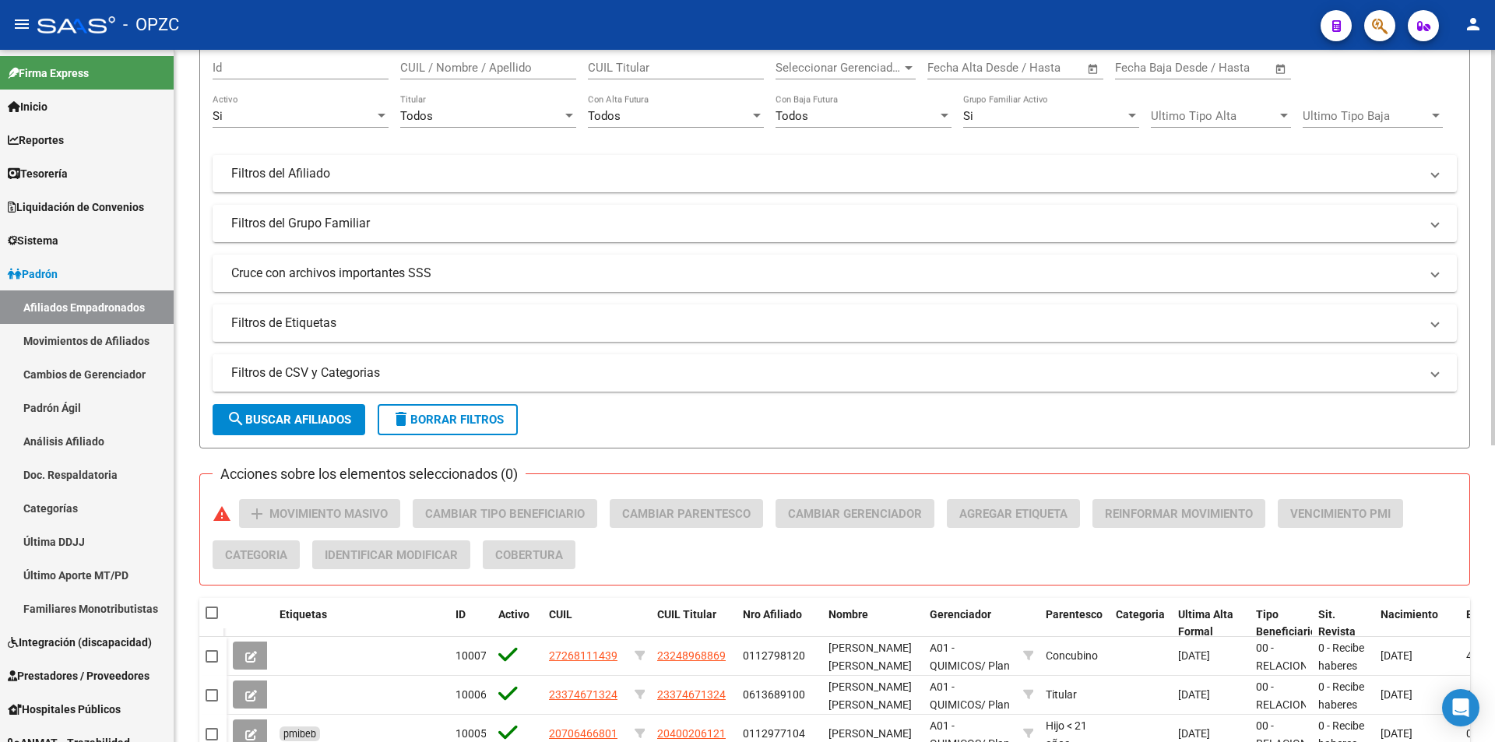
scroll to position [3, 0]
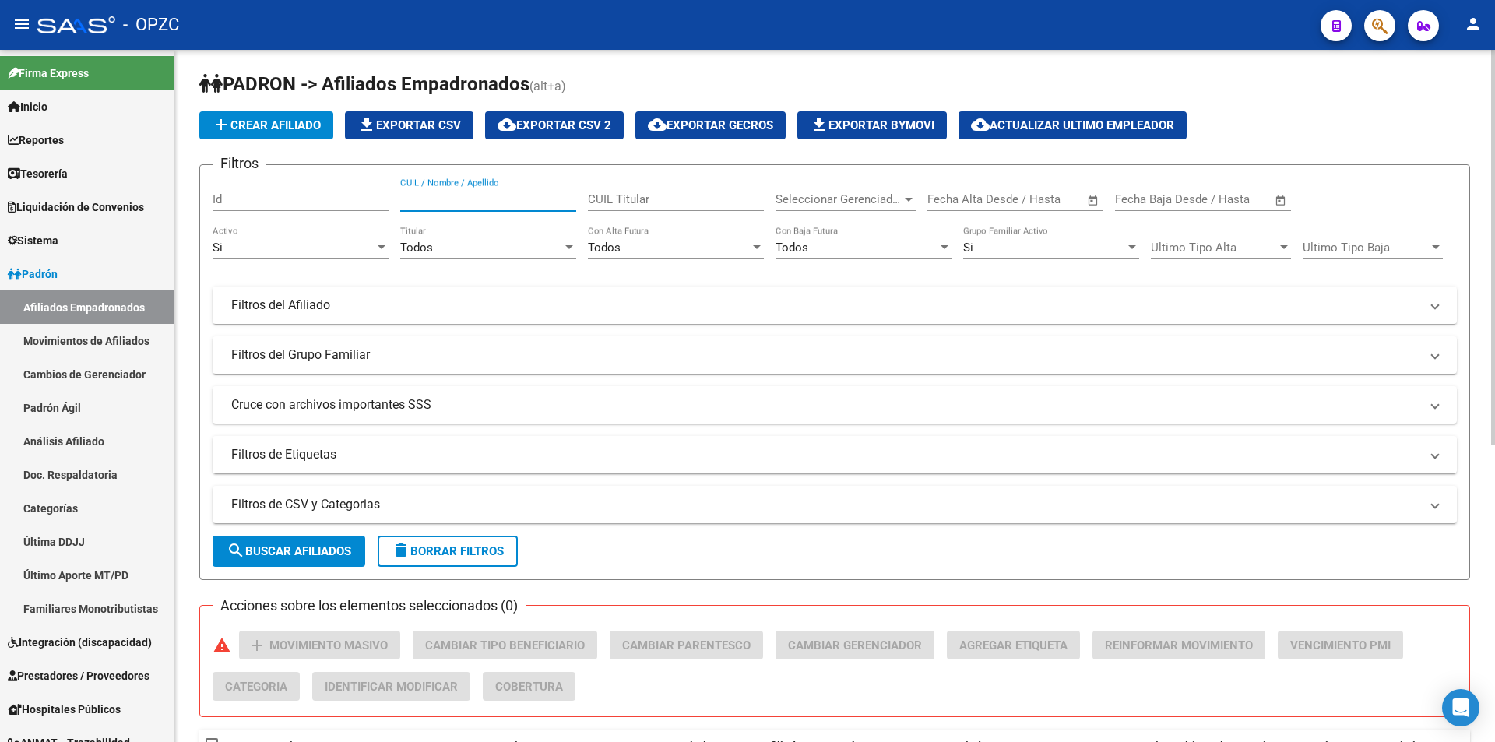
click at [522, 198] on input "CUIL / Nombre / Apellido" at bounding box center [488, 199] width 176 height 14
type input "20407170769"
click at [277, 543] on button "search Buscar Afiliados" at bounding box center [289, 551] width 153 height 31
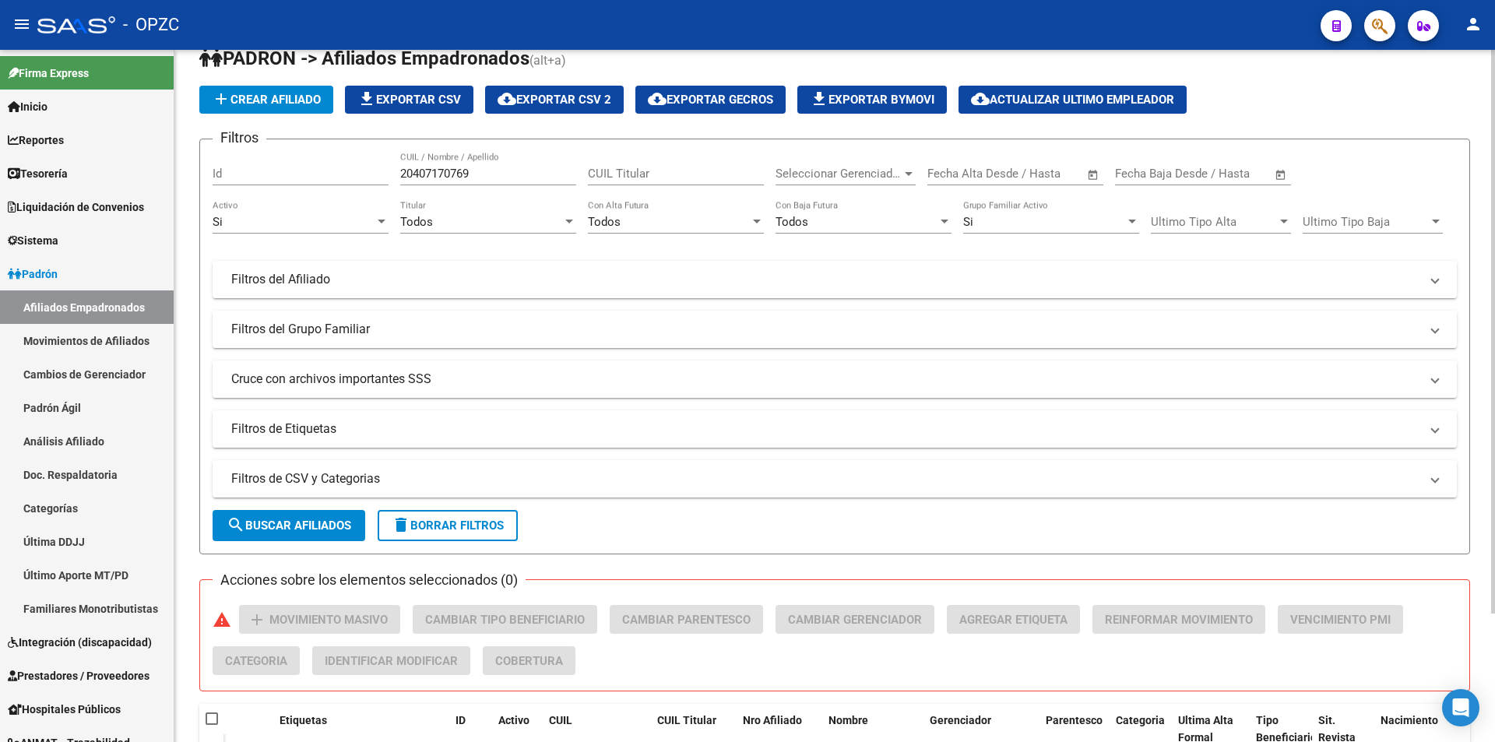
scroll to position [0, 0]
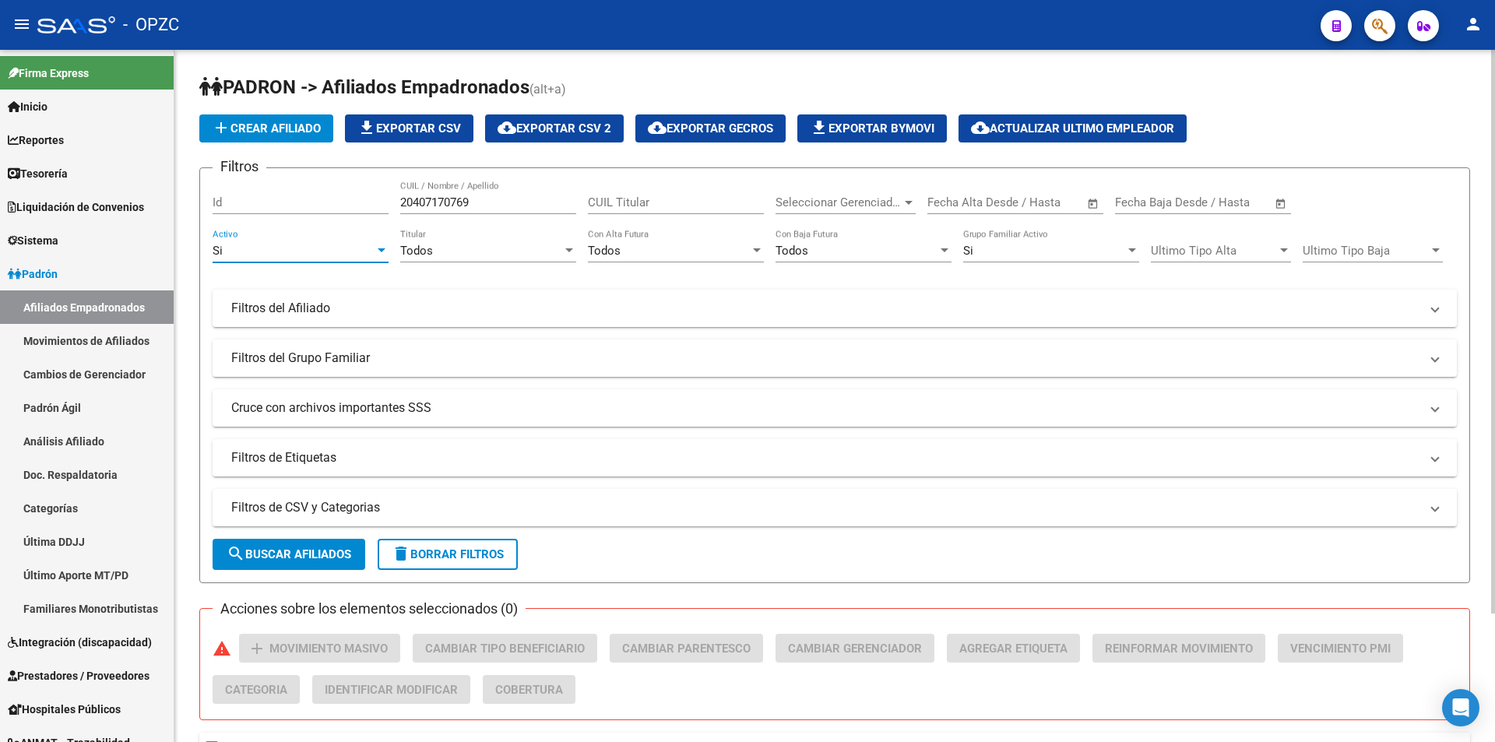
click at [379, 251] on div at bounding box center [382, 250] width 8 height 4
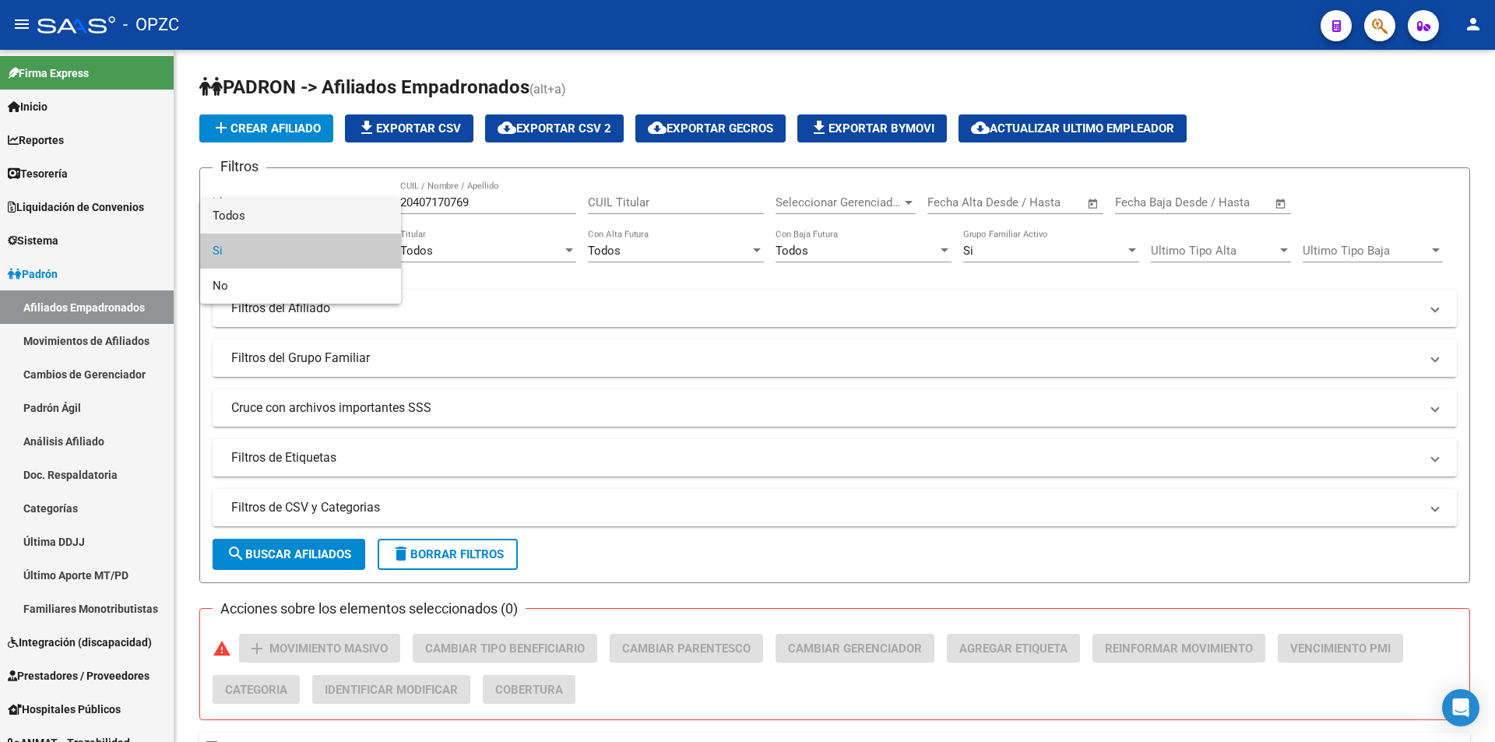
click at [314, 216] on span "Todos" at bounding box center [301, 215] width 176 height 35
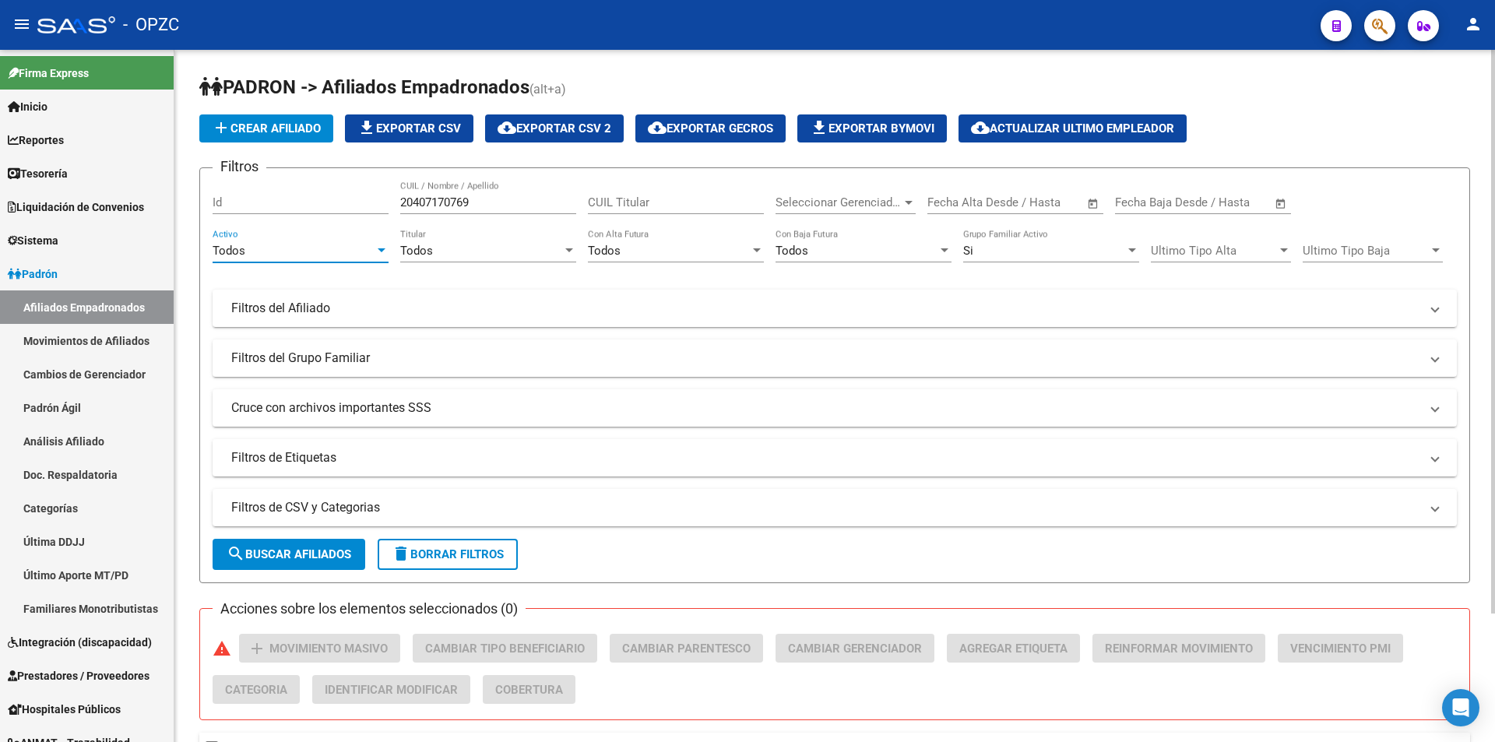
click at [308, 546] on button "search Buscar Afiliados" at bounding box center [289, 554] width 153 height 31
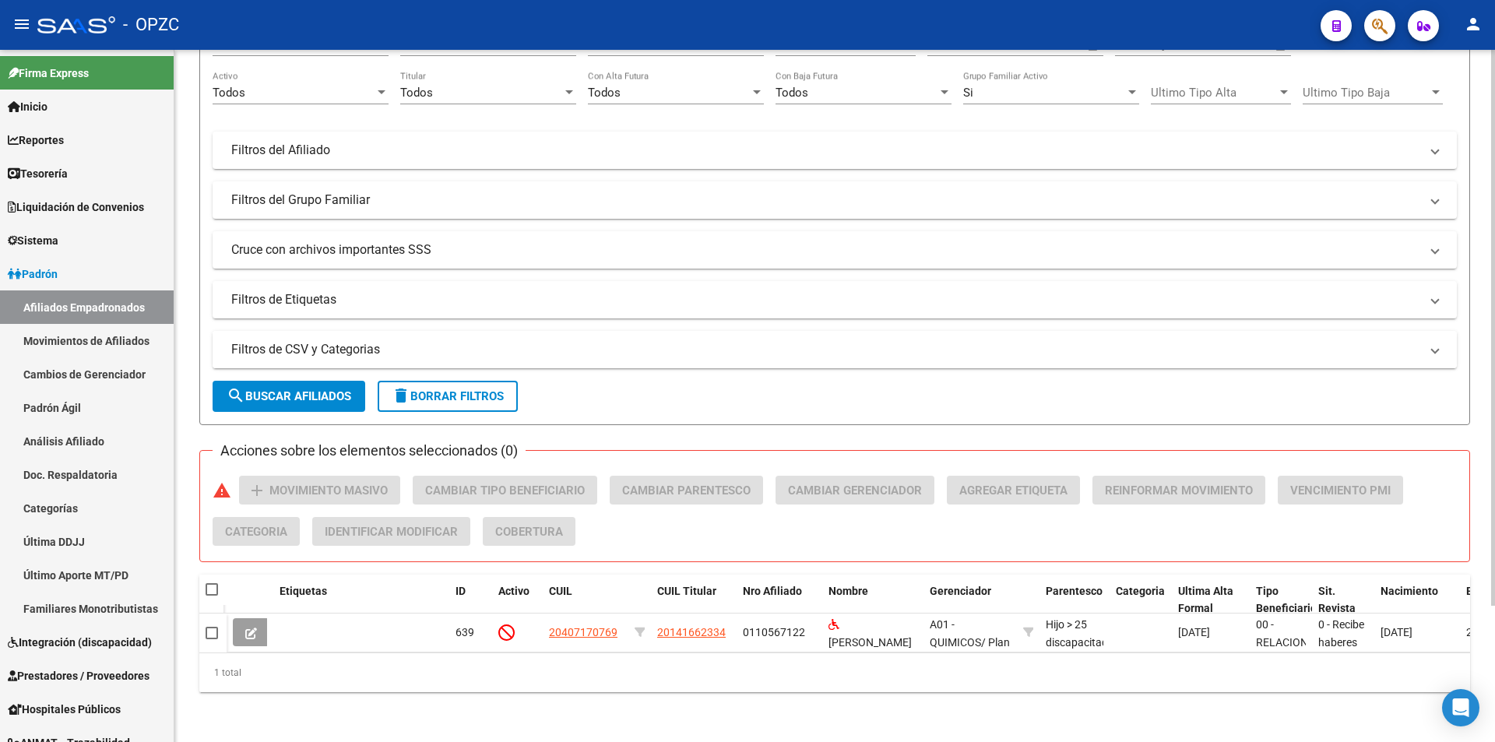
scroll to position [170, 0]
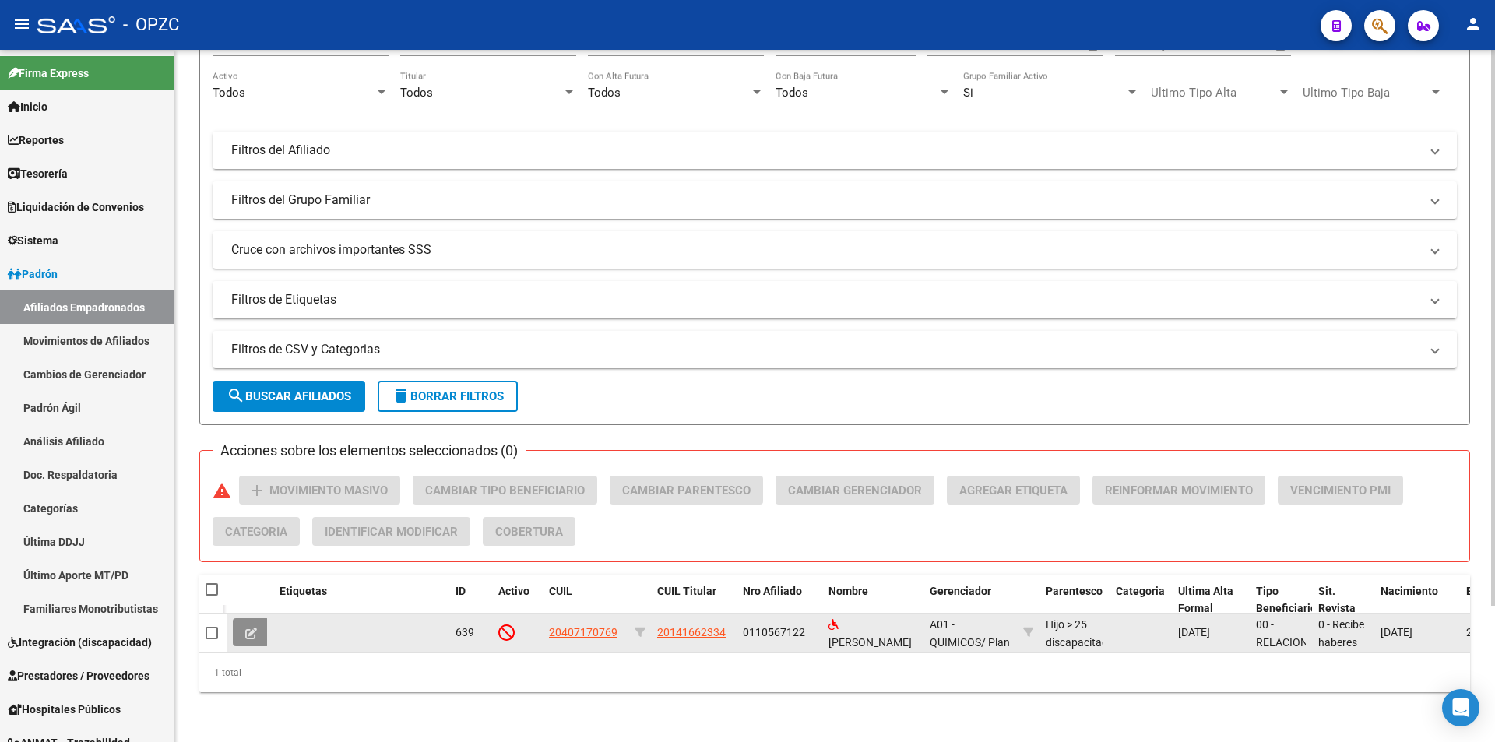
click at [250, 627] on icon at bounding box center [251, 633] width 12 height 12
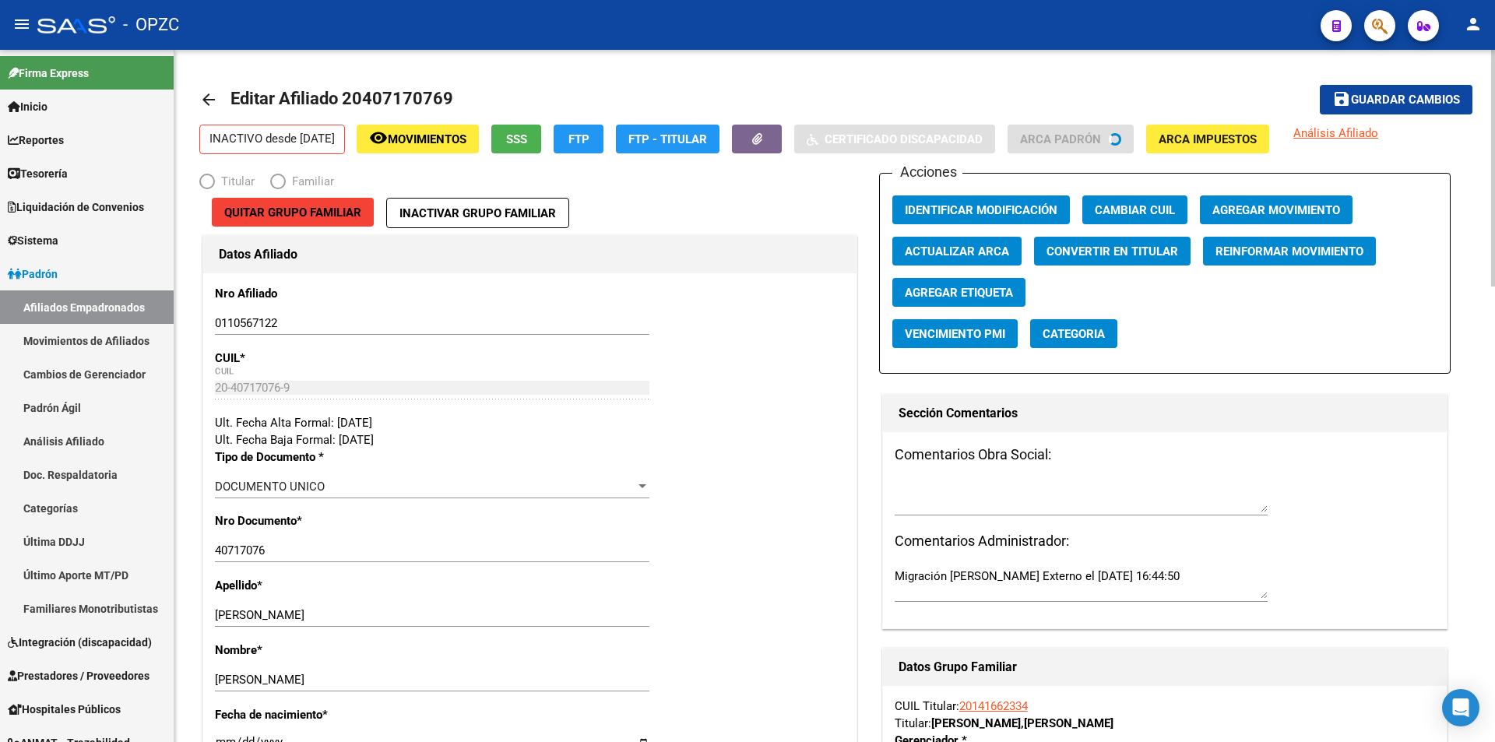
radio input "true"
type input "30-71408390-9"
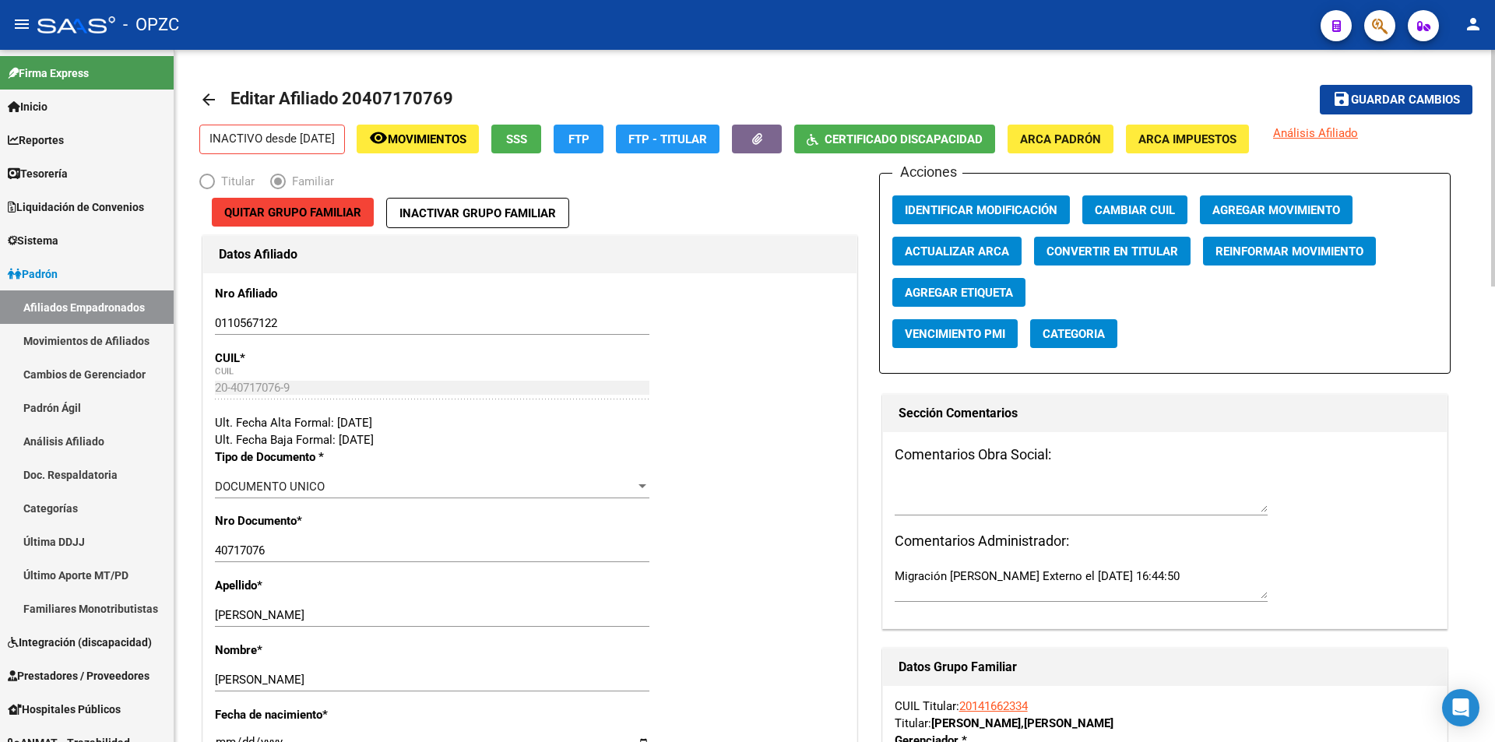
click at [206, 98] on mat-icon "arrow_back" at bounding box center [208, 99] width 19 height 19
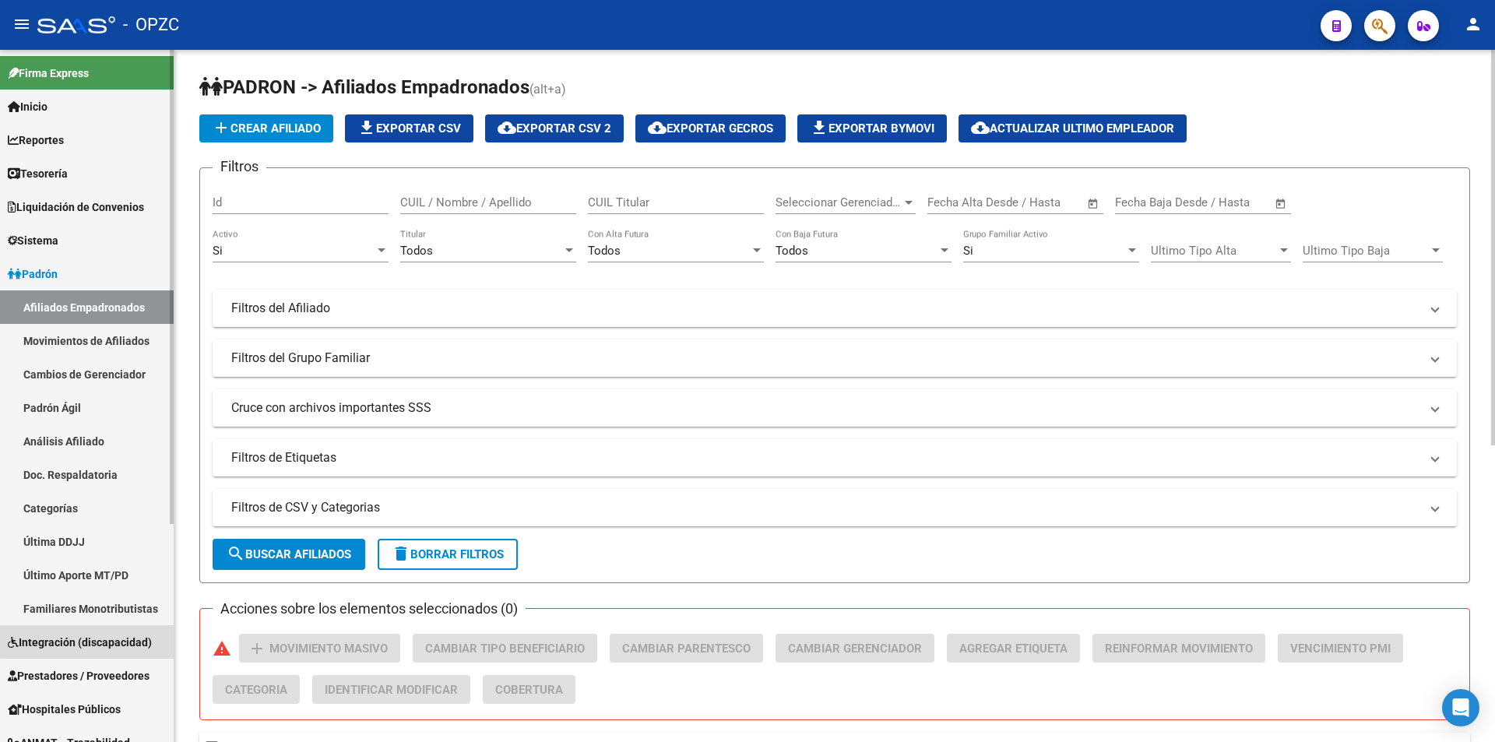
click at [90, 640] on span "Integración (discapacidad)" at bounding box center [80, 642] width 144 height 17
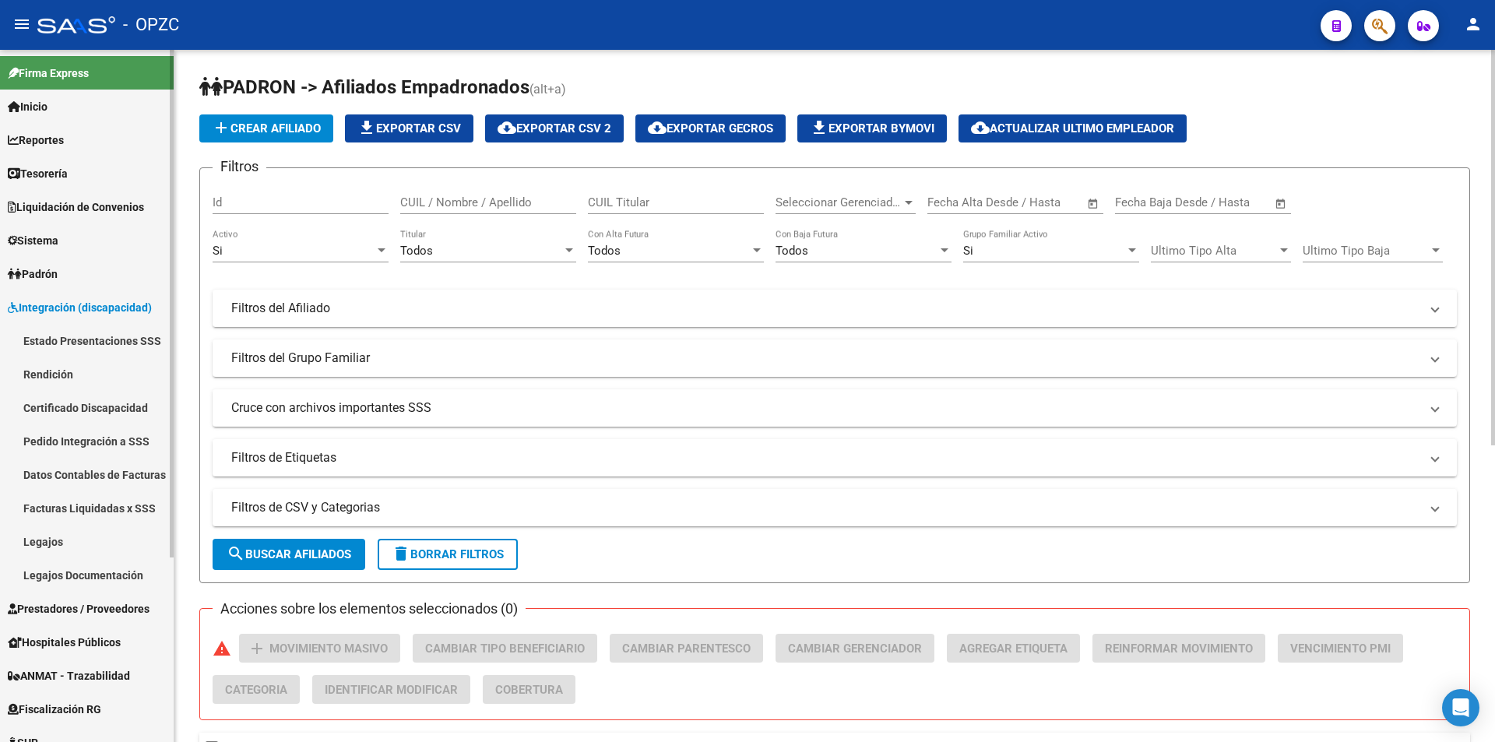
drag, startPoint x: 98, startPoint y: 543, endPoint x: 139, endPoint y: 550, distance: 41.8
click at [100, 543] on link "Legajos" at bounding box center [87, 541] width 174 height 33
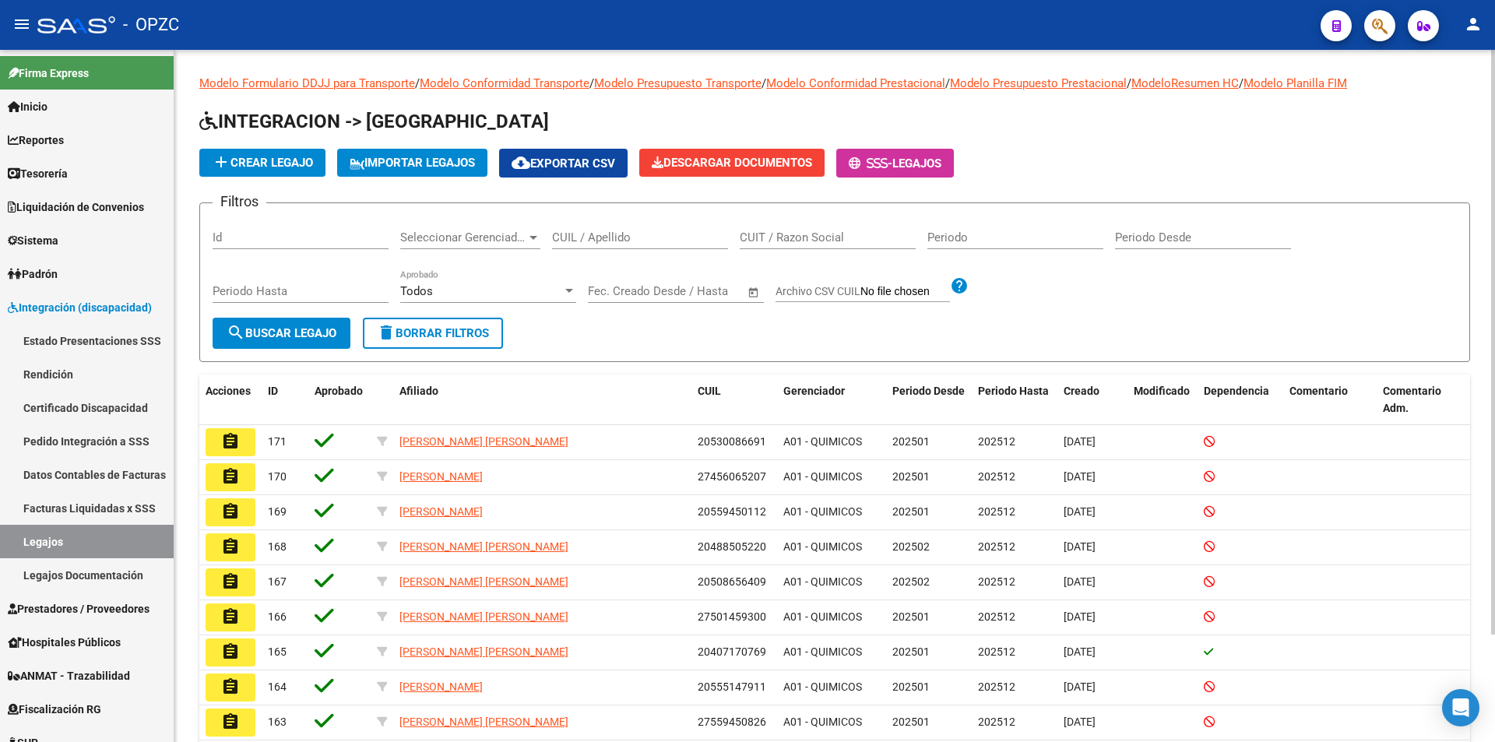
click at [594, 236] on input "CUIL / Apellido" at bounding box center [640, 237] width 176 height 14
type input "[PERSON_NAME]"
click at [259, 341] on button "search Buscar Legajo" at bounding box center [282, 333] width 138 height 31
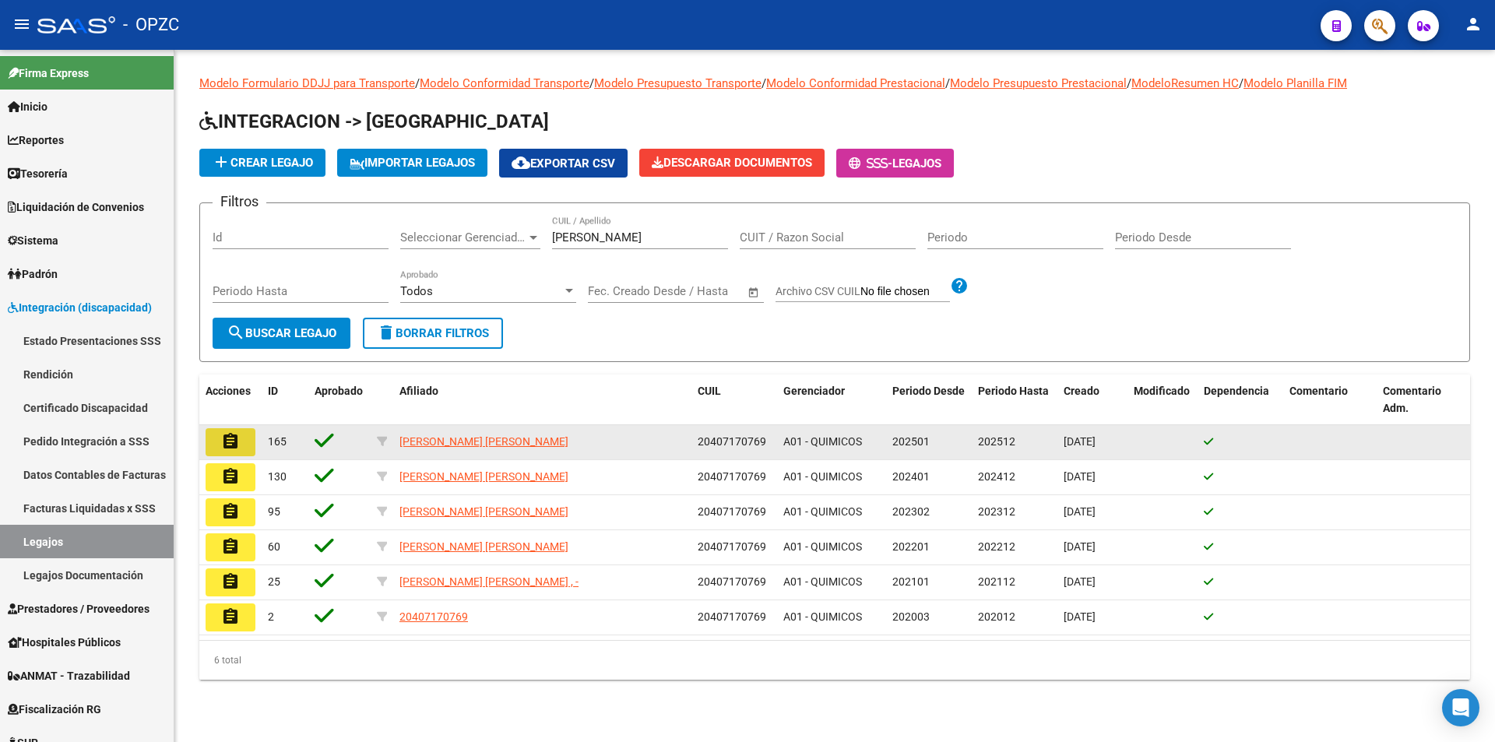
click at [241, 440] on button "assignment" at bounding box center [230, 442] width 50 height 28
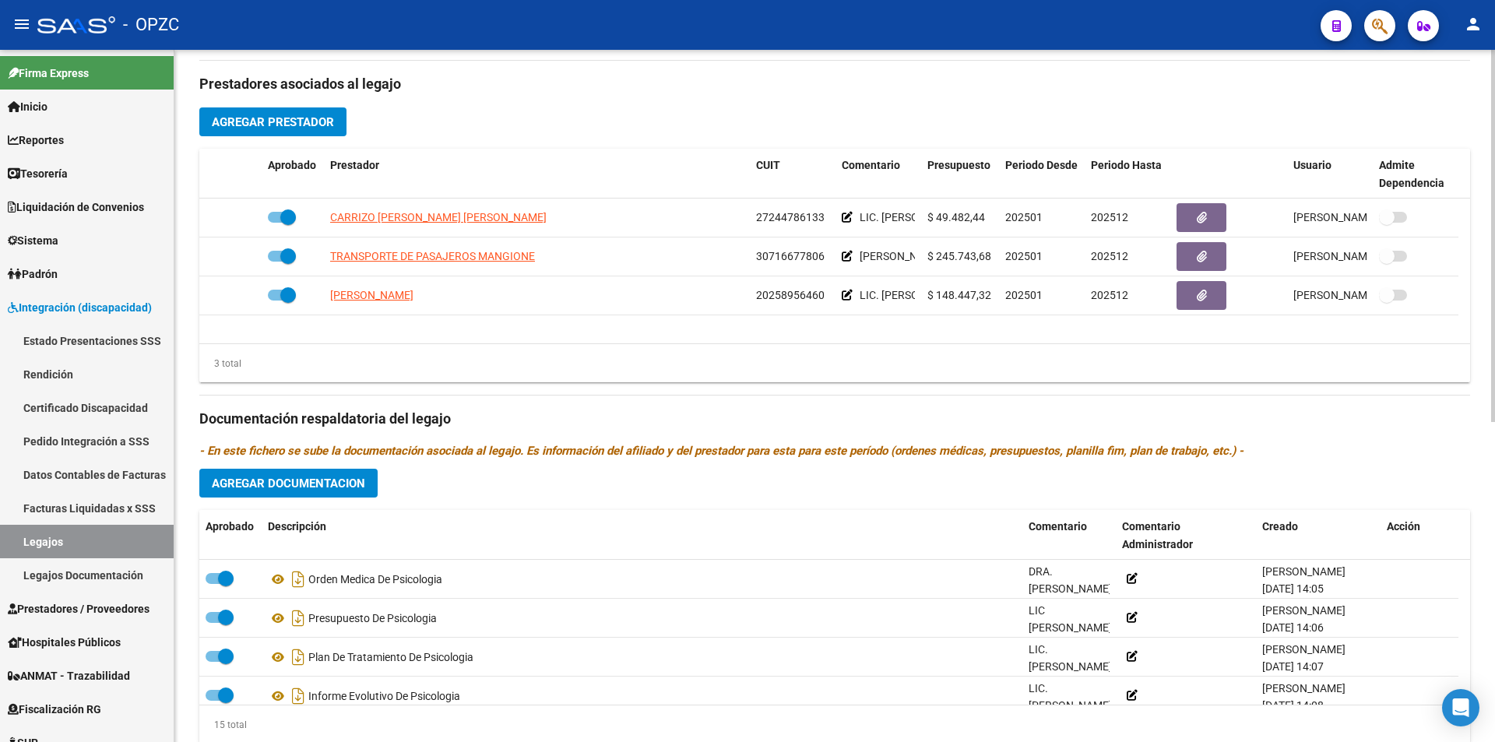
scroll to position [596, 0]
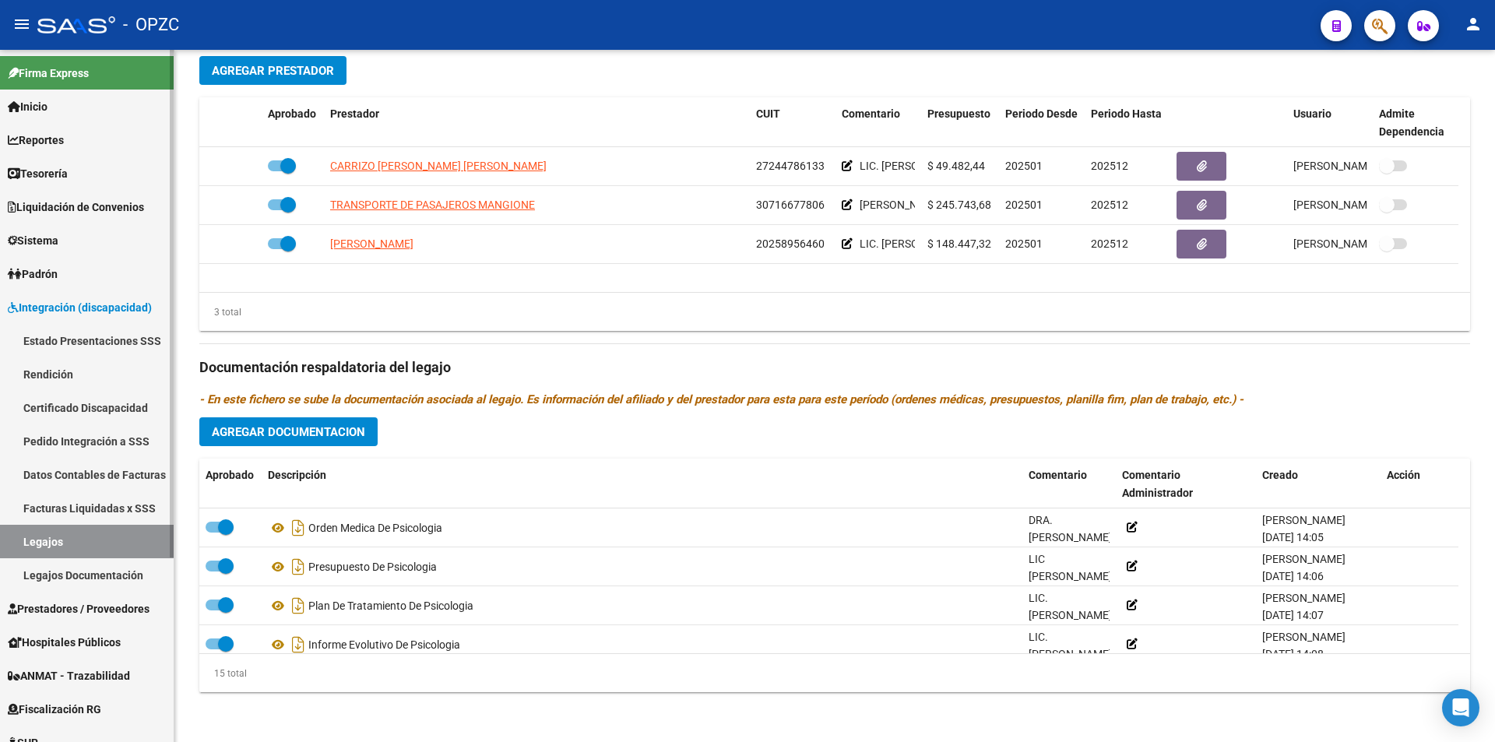
click at [79, 241] on link "Sistema" at bounding box center [87, 239] width 174 height 33
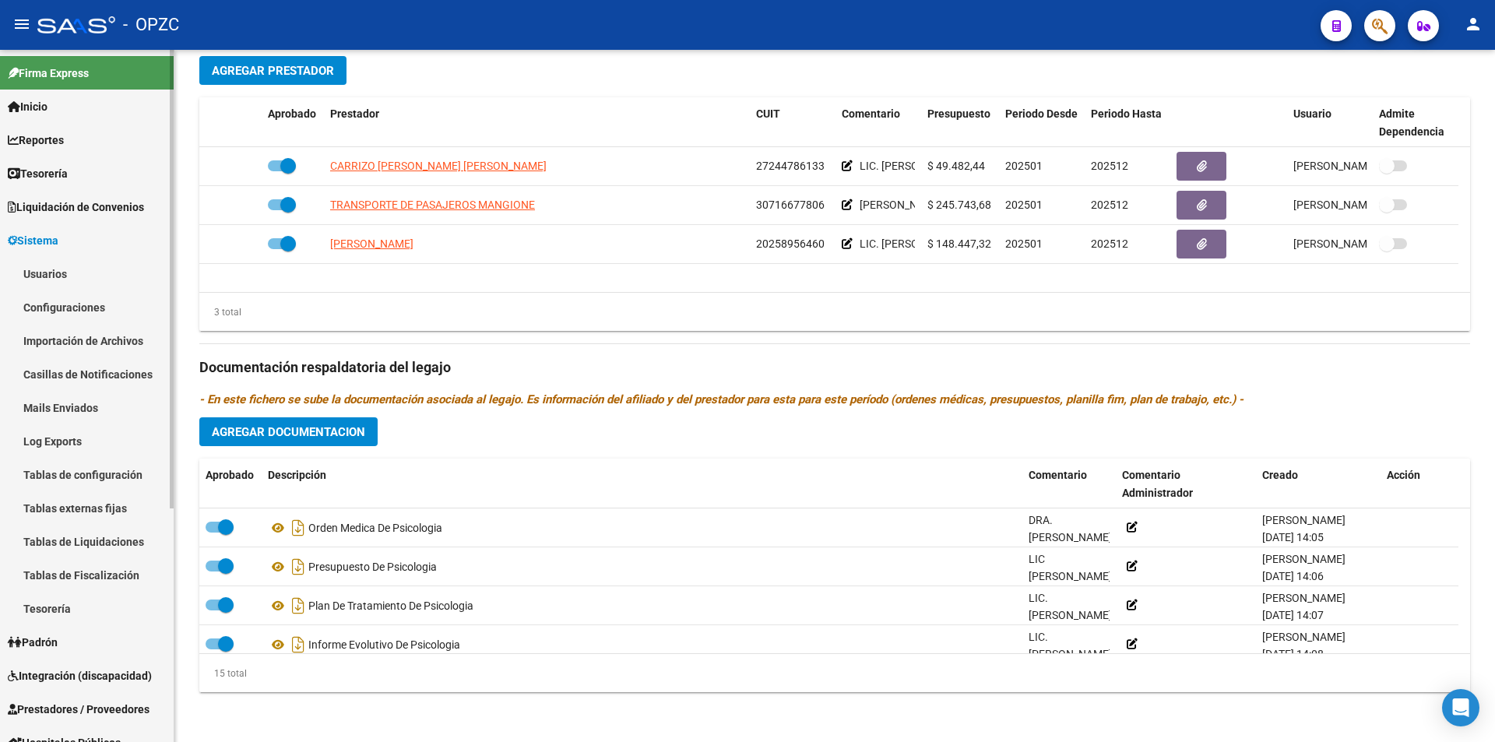
click at [74, 272] on link "Usuarios" at bounding box center [87, 273] width 174 height 33
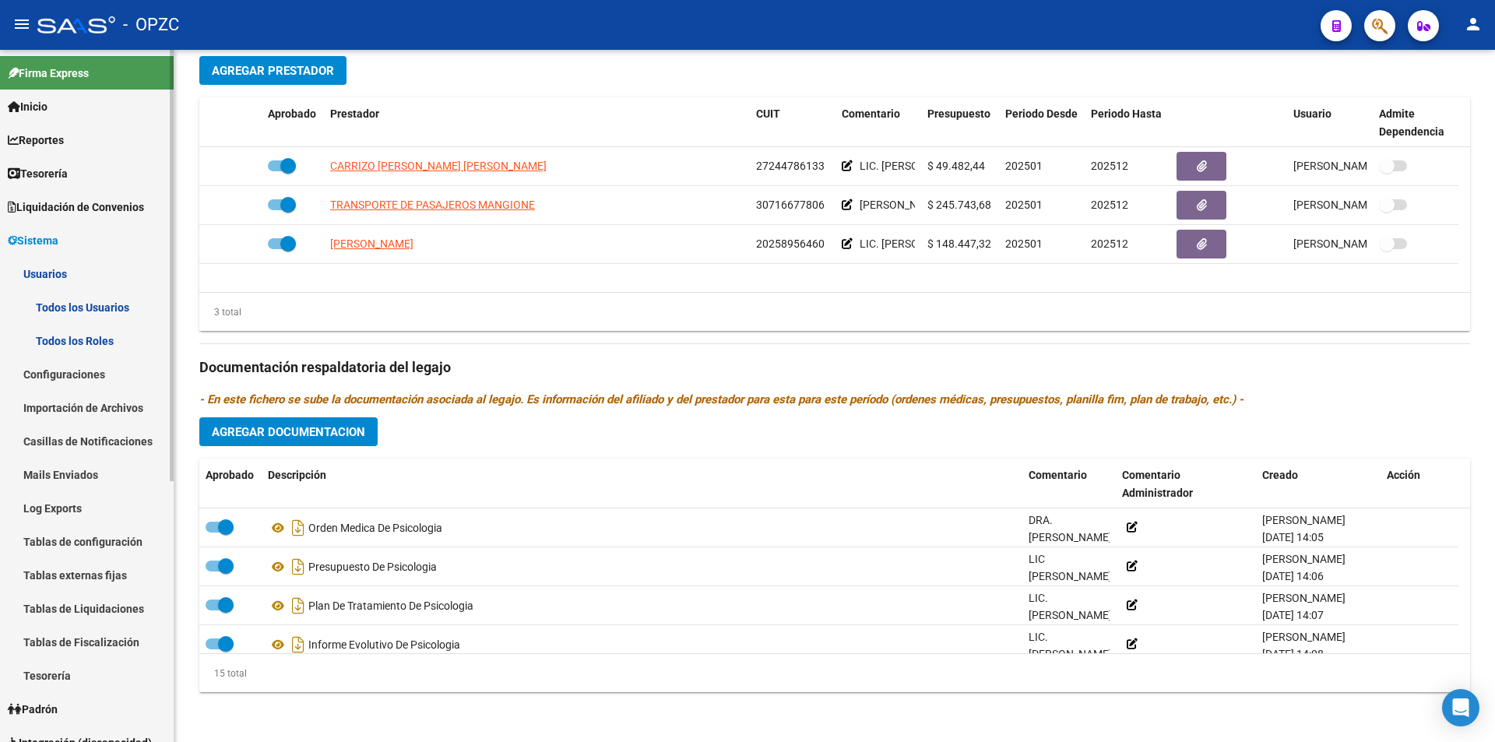
click at [93, 307] on link "Todos los Usuarios" at bounding box center [87, 306] width 174 height 33
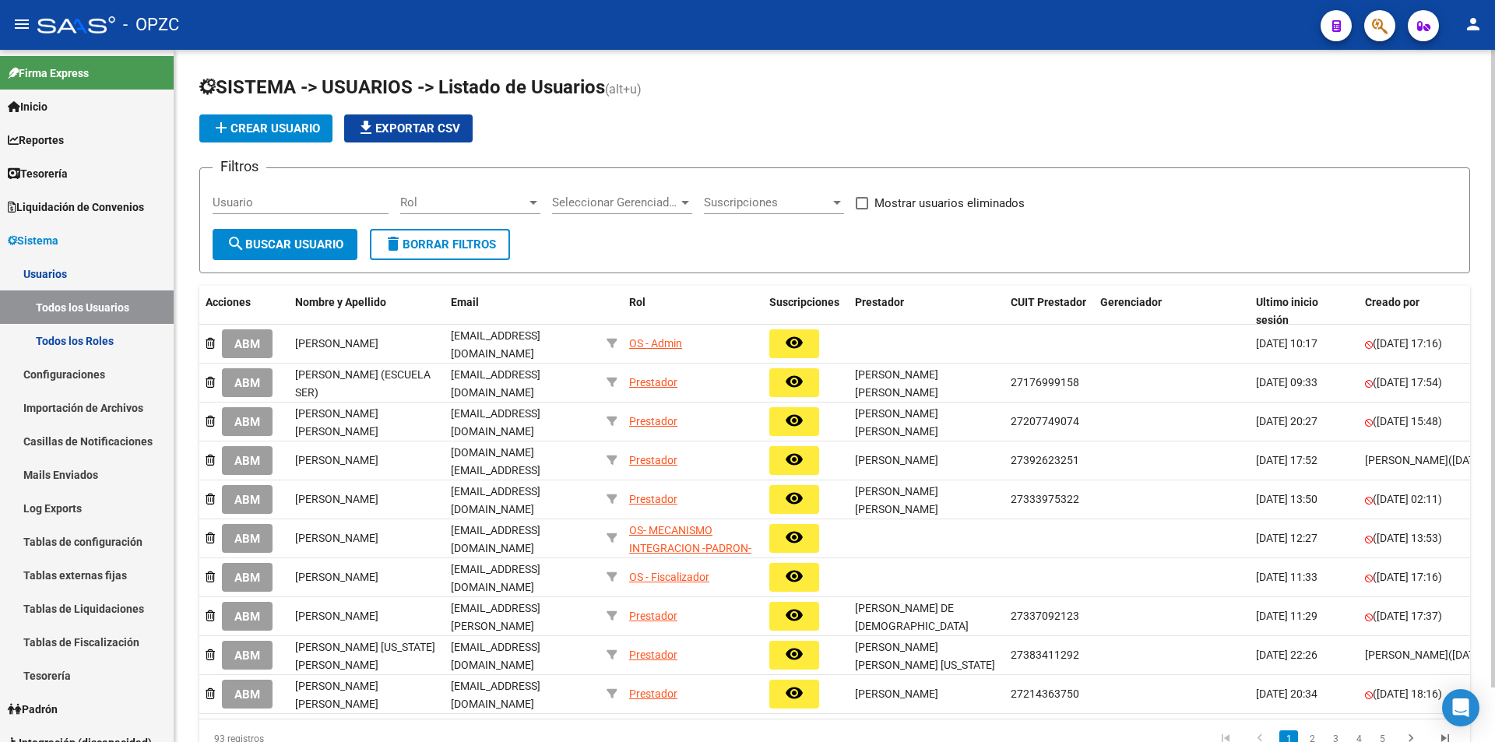
click at [320, 202] on input "Usuario" at bounding box center [301, 202] width 176 height 14
type input "[PERSON_NAME]"
click at [299, 239] on span "search Buscar Usuario" at bounding box center [285, 244] width 117 height 14
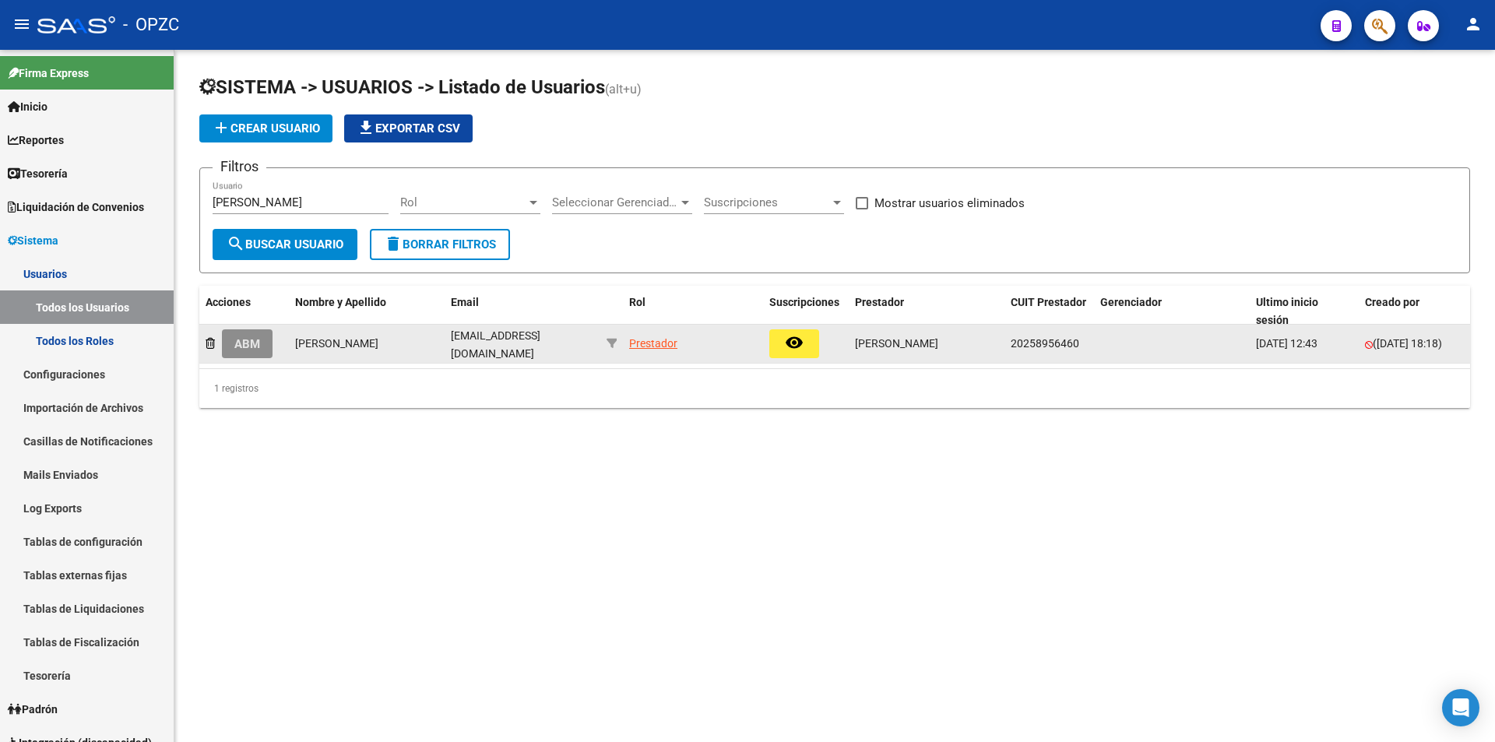
click at [246, 343] on span "ABM" at bounding box center [247, 344] width 26 height 14
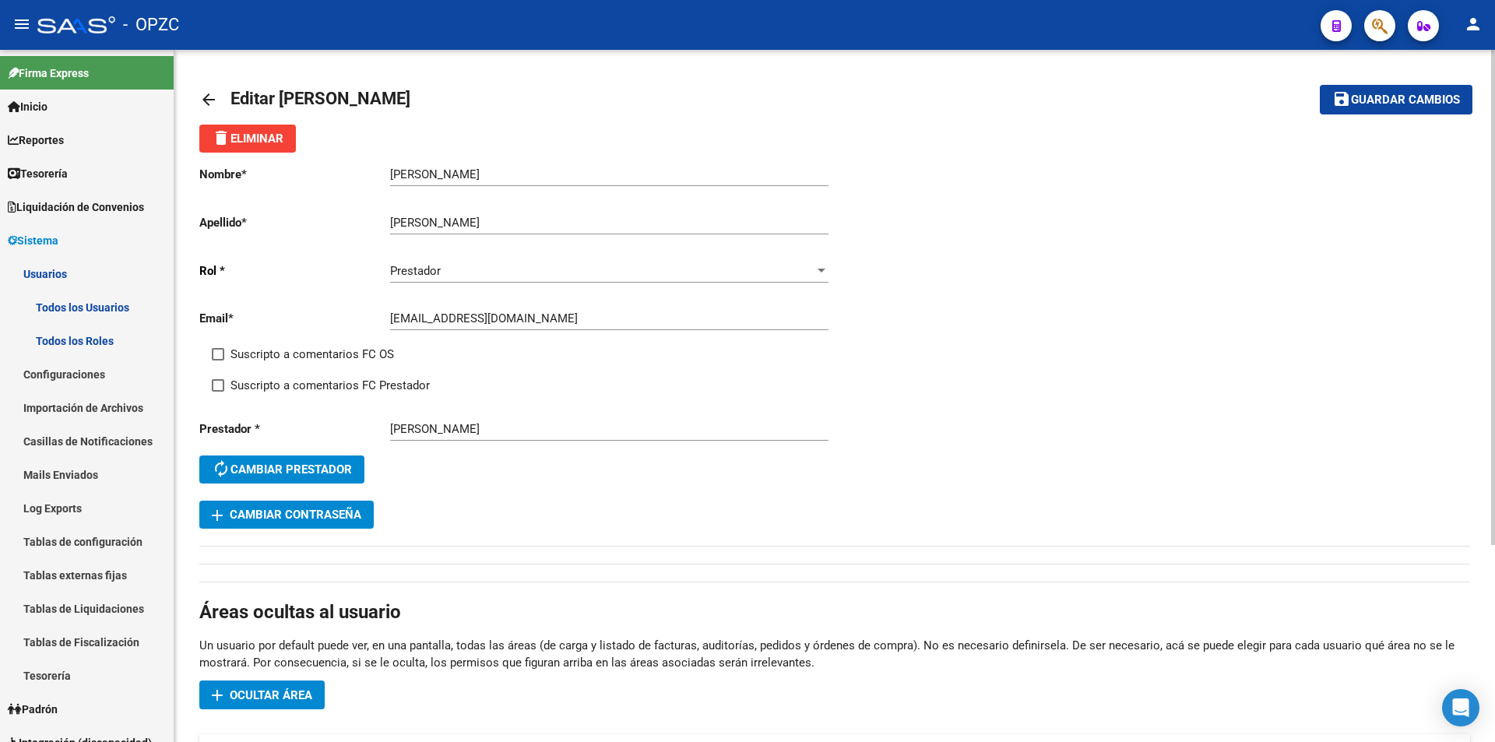
click at [209, 103] on mat-icon "arrow_back" at bounding box center [208, 99] width 19 height 19
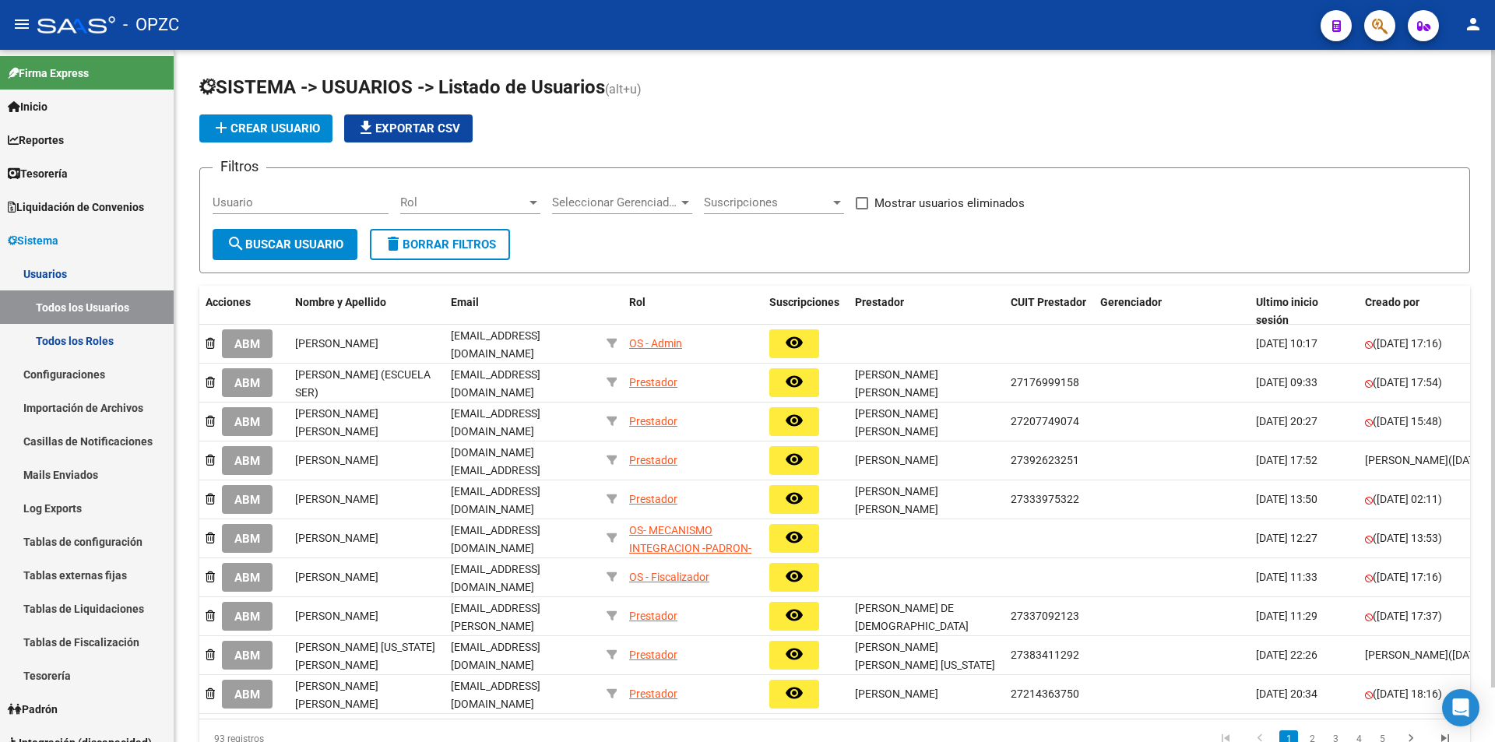
click at [333, 199] on input "Usuario" at bounding box center [301, 202] width 176 height 14
type input "CARRIZO"
click at [257, 250] on span "search Buscar Usuario" at bounding box center [285, 244] width 117 height 14
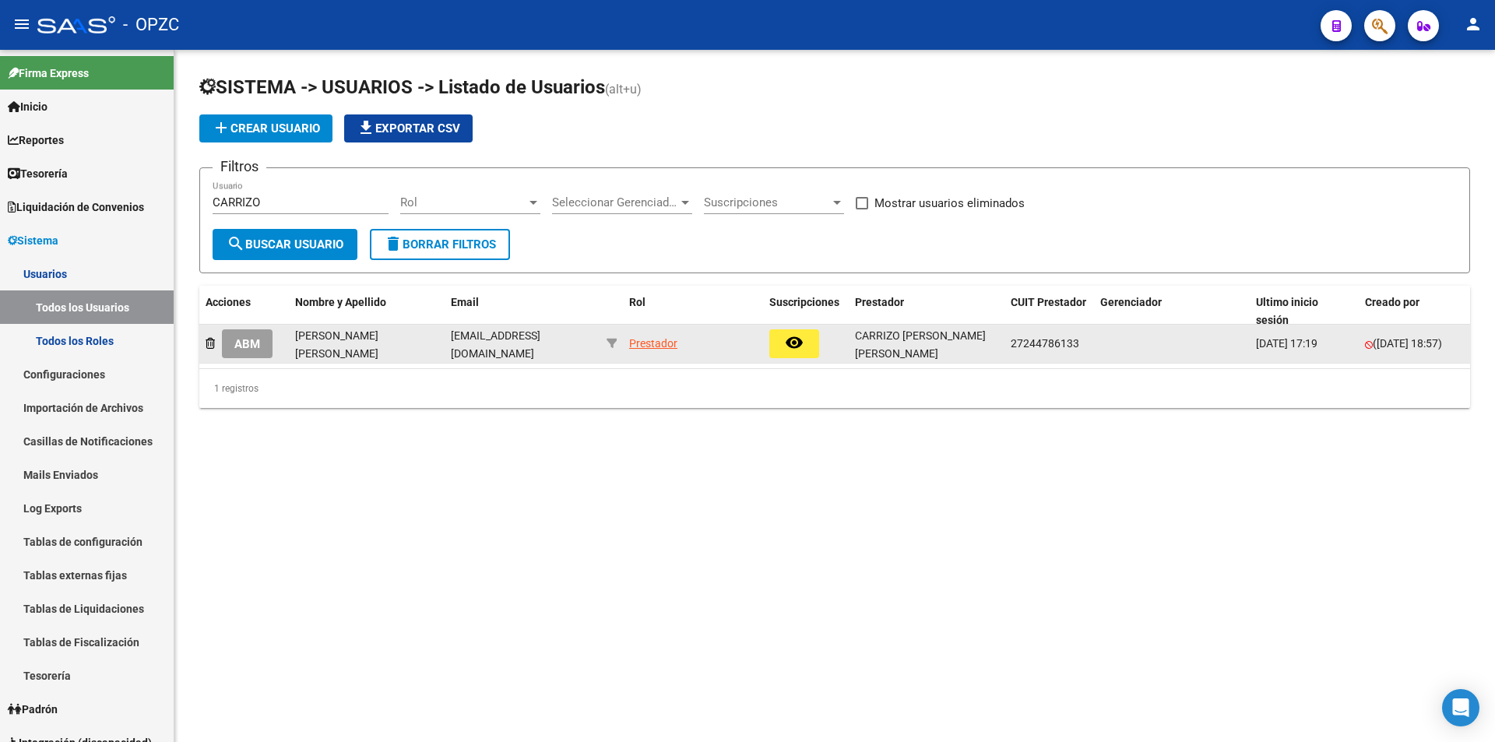
click at [248, 342] on span "ABM" at bounding box center [247, 344] width 26 height 14
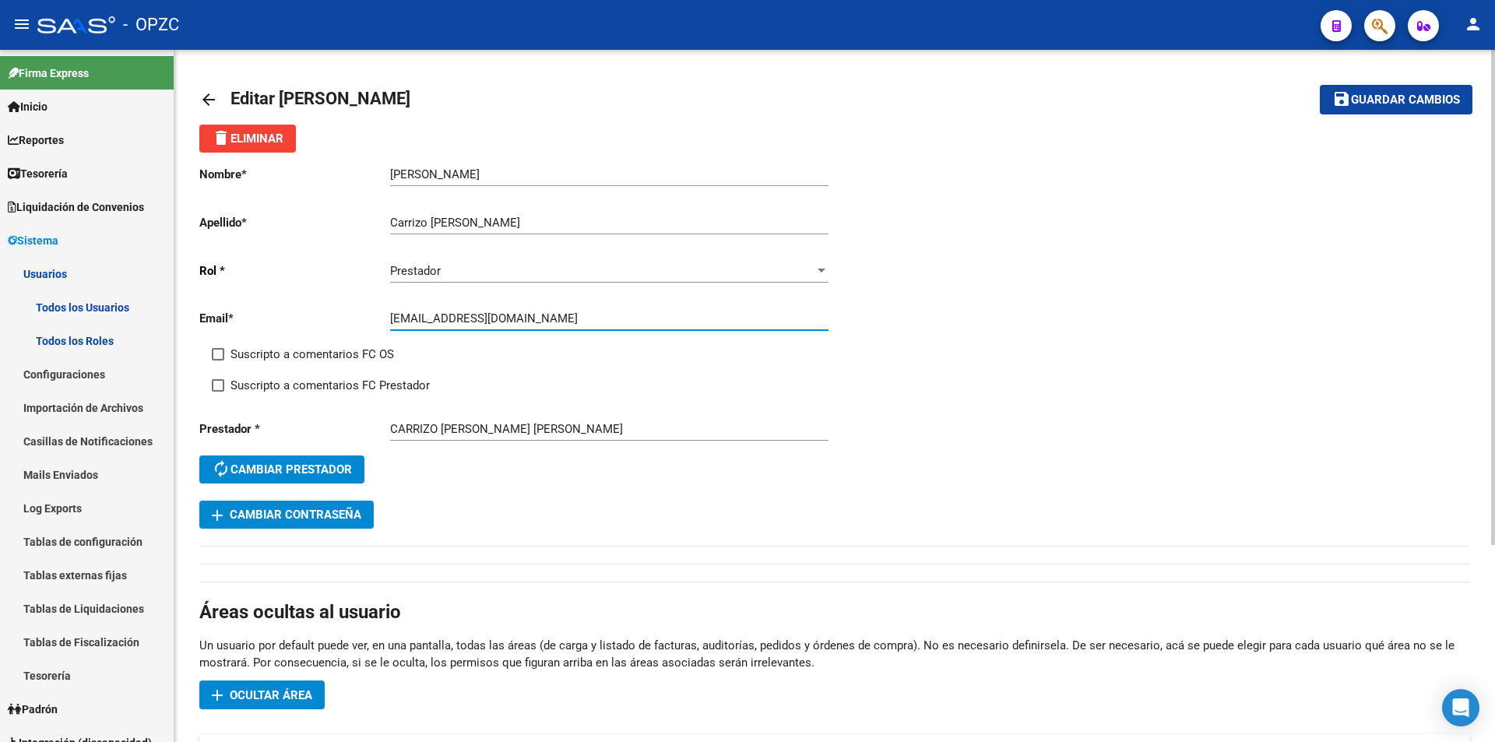
drag, startPoint x: 391, startPoint y: 322, endPoint x: 542, endPoint y: 318, distance: 151.1
click at [542, 318] on input "[EMAIL_ADDRESS][DOMAIN_NAME]" at bounding box center [609, 318] width 438 height 14
click at [205, 96] on mat-icon "arrow_back" at bounding box center [208, 99] width 19 height 19
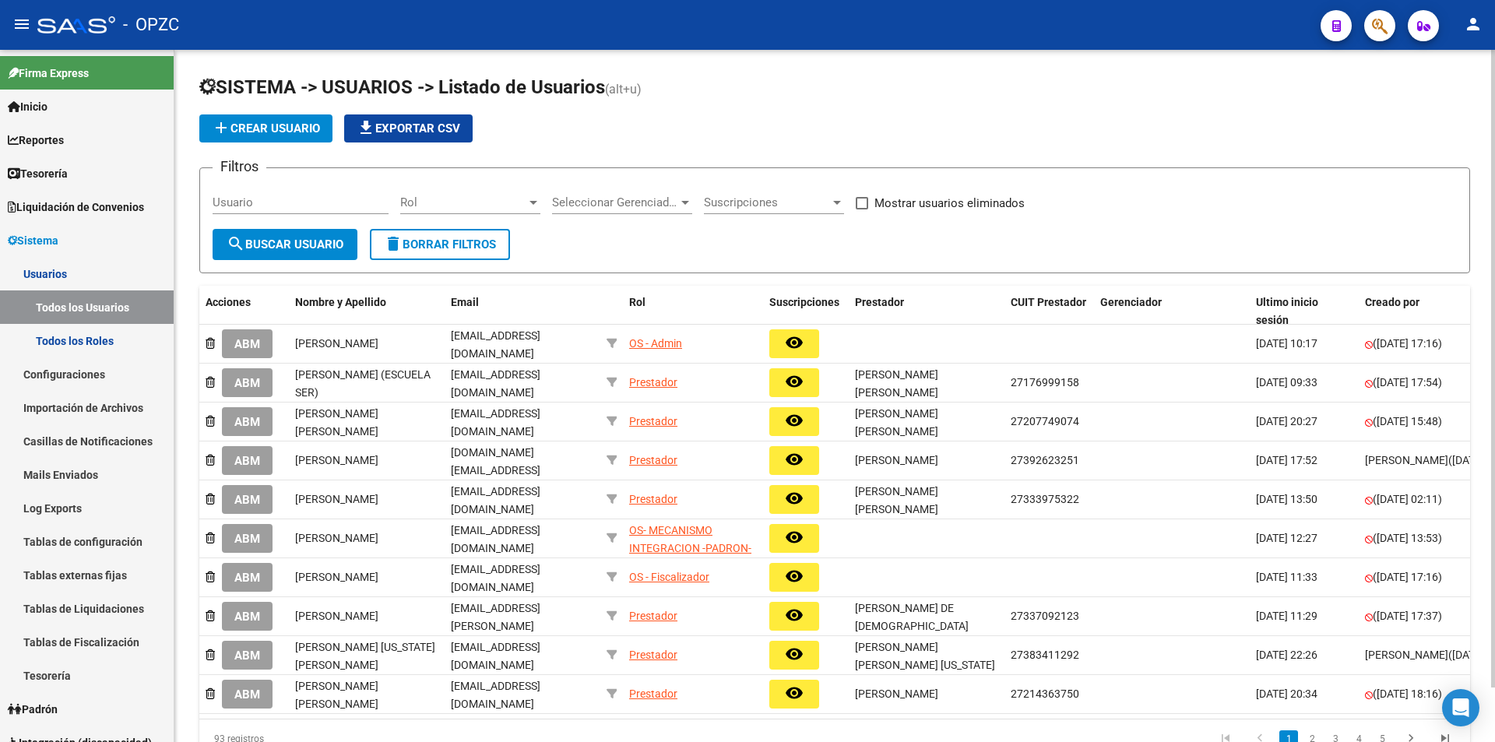
click at [294, 202] on input "Usuario" at bounding box center [301, 202] width 176 height 14
type input "[PERSON_NAME]"
click at [299, 246] on span "search Buscar Usuario" at bounding box center [285, 244] width 117 height 14
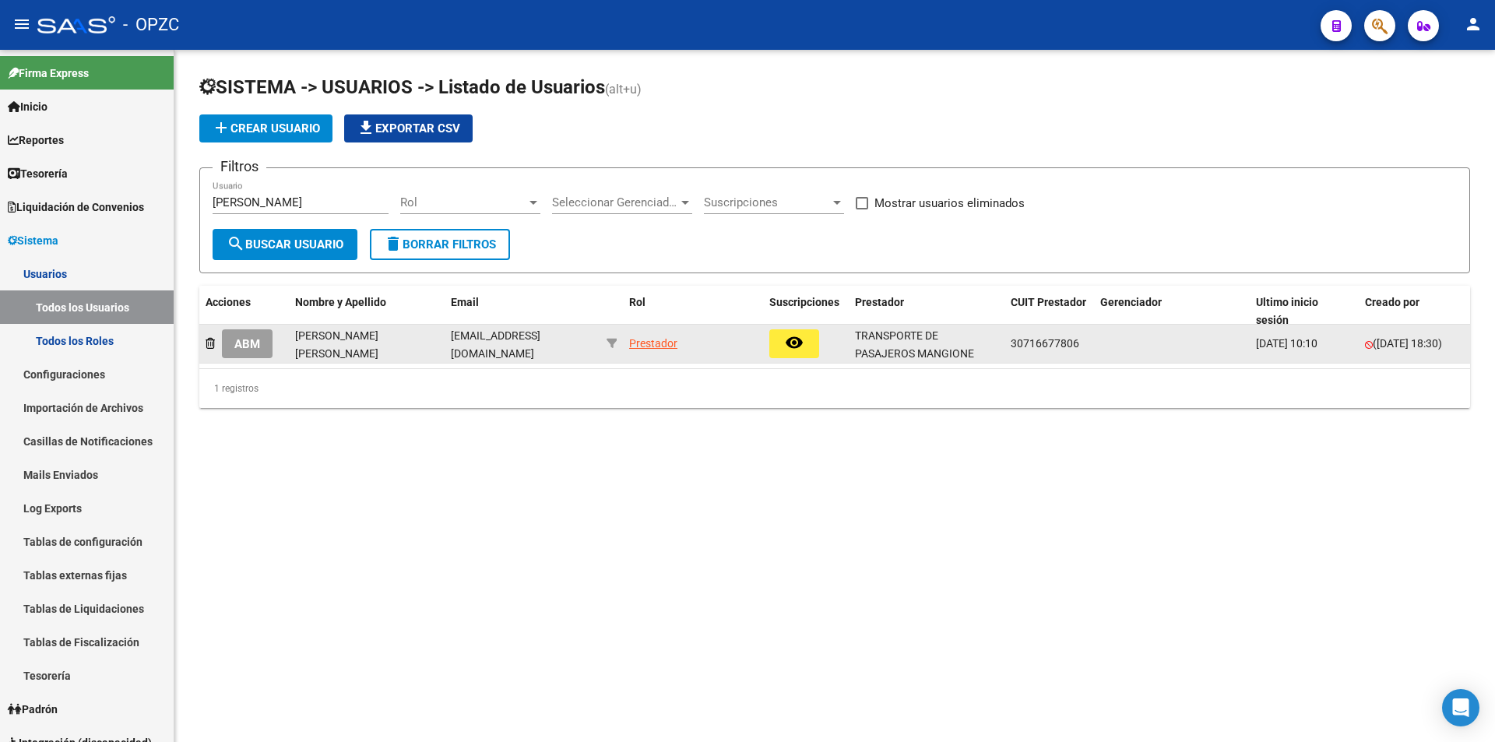
click at [262, 346] on button "ABM" at bounding box center [247, 343] width 51 height 29
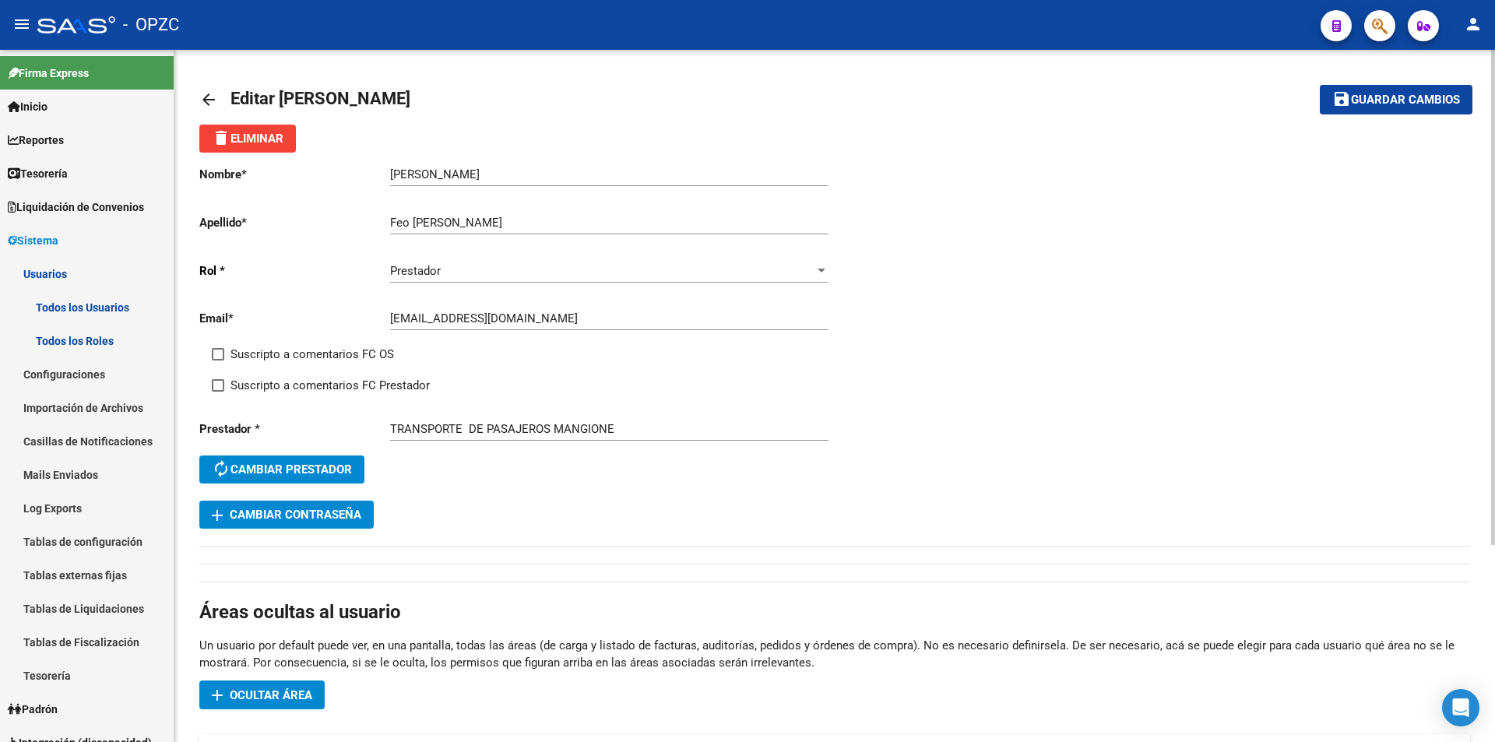
drag, startPoint x: 388, startPoint y: 318, endPoint x: 501, endPoint y: 317, distance: 112.9
click at [501, 317] on app-form-text-field "Email * [EMAIL_ADDRESS][DOMAIN_NAME] Ingresar email" at bounding box center [513, 318] width 629 height 14
drag, startPoint x: 567, startPoint y: 320, endPoint x: 364, endPoint y: 316, distance: 203.2
click at [364, 316] on app-form-text-field "Email * [EMAIL_ADDRESS][DOMAIN_NAME] Ingresar email" at bounding box center [513, 318] width 629 height 14
click at [210, 95] on mat-icon "arrow_back" at bounding box center [208, 99] width 19 height 19
